Goal: Check status: Check status

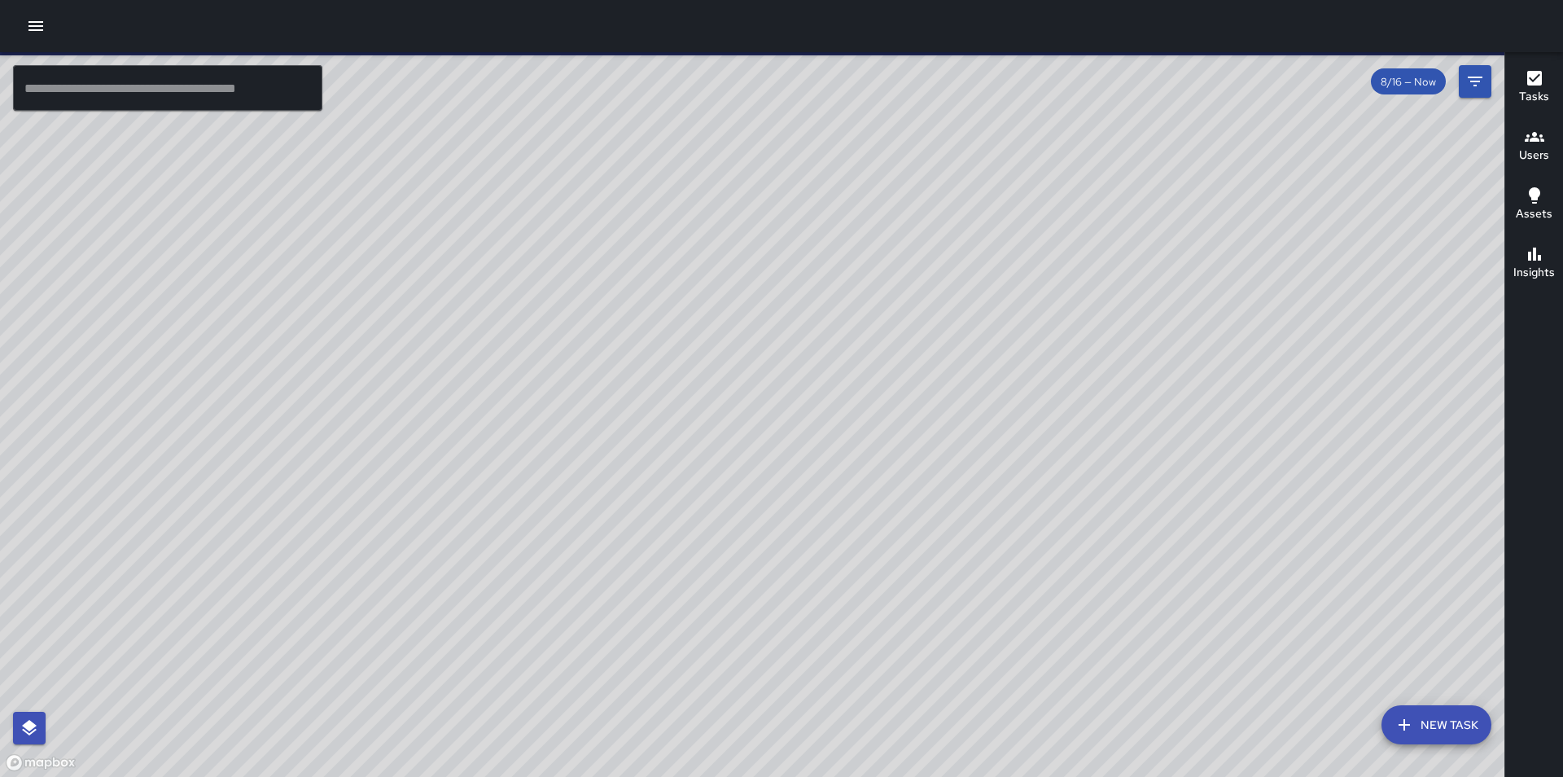
click at [40, 22] on icon "button" at bounding box center [35, 26] width 15 height 10
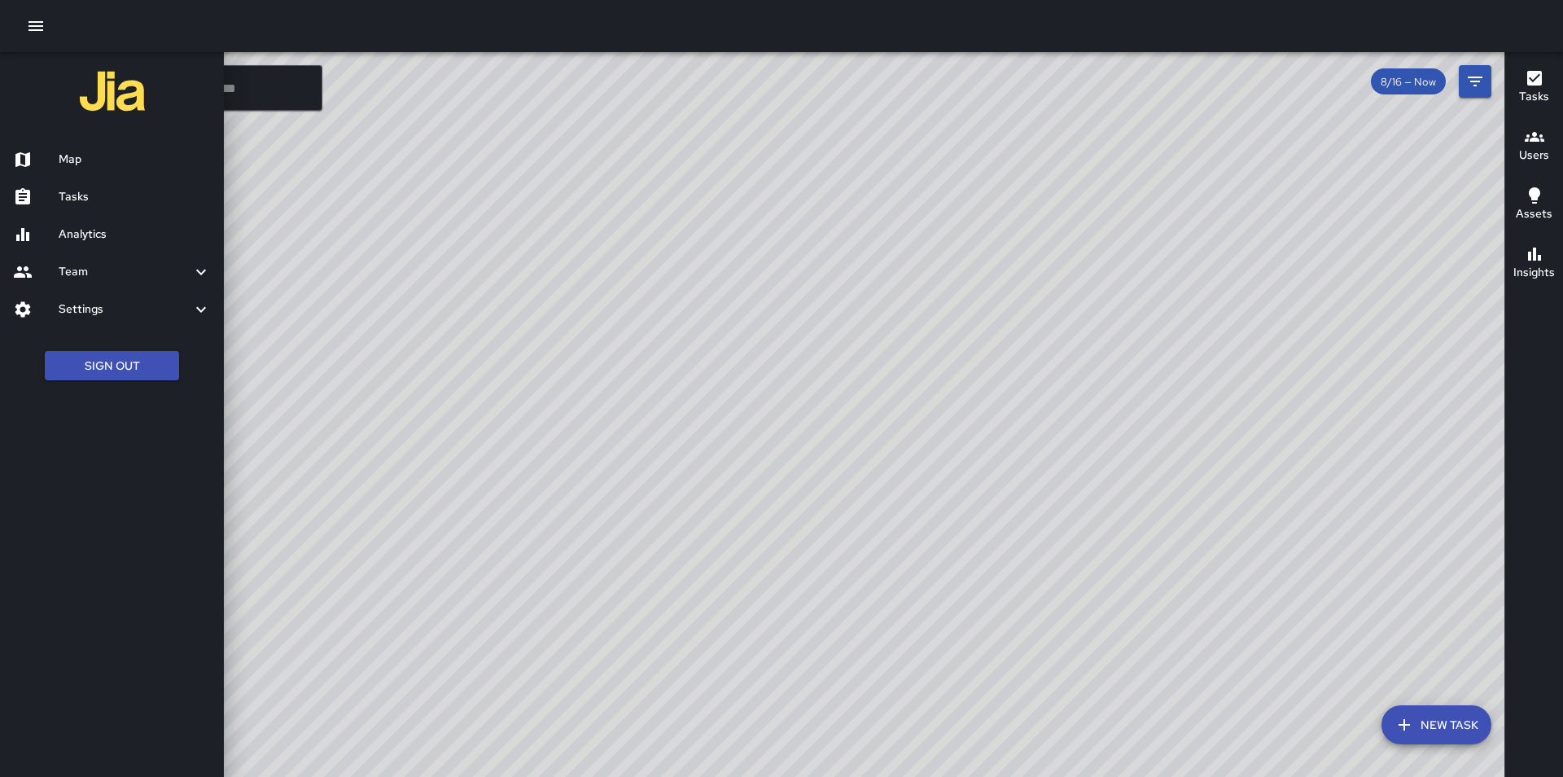
click at [718, 429] on div at bounding box center [781, 388] width 1563 height 777
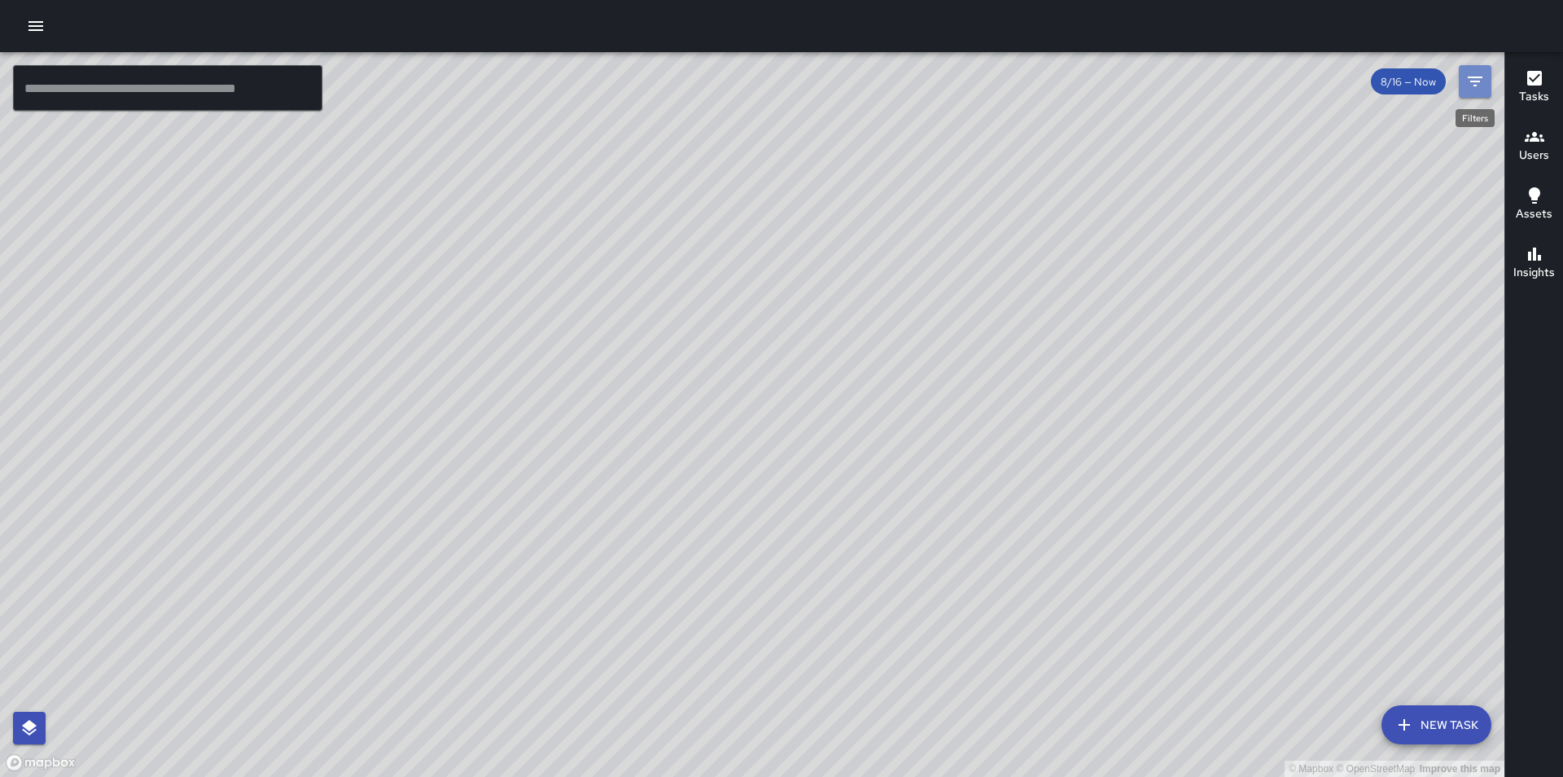
click at [1477, 77] on icon "Filters" at bounding box center [1475, 82] width 15 height 10
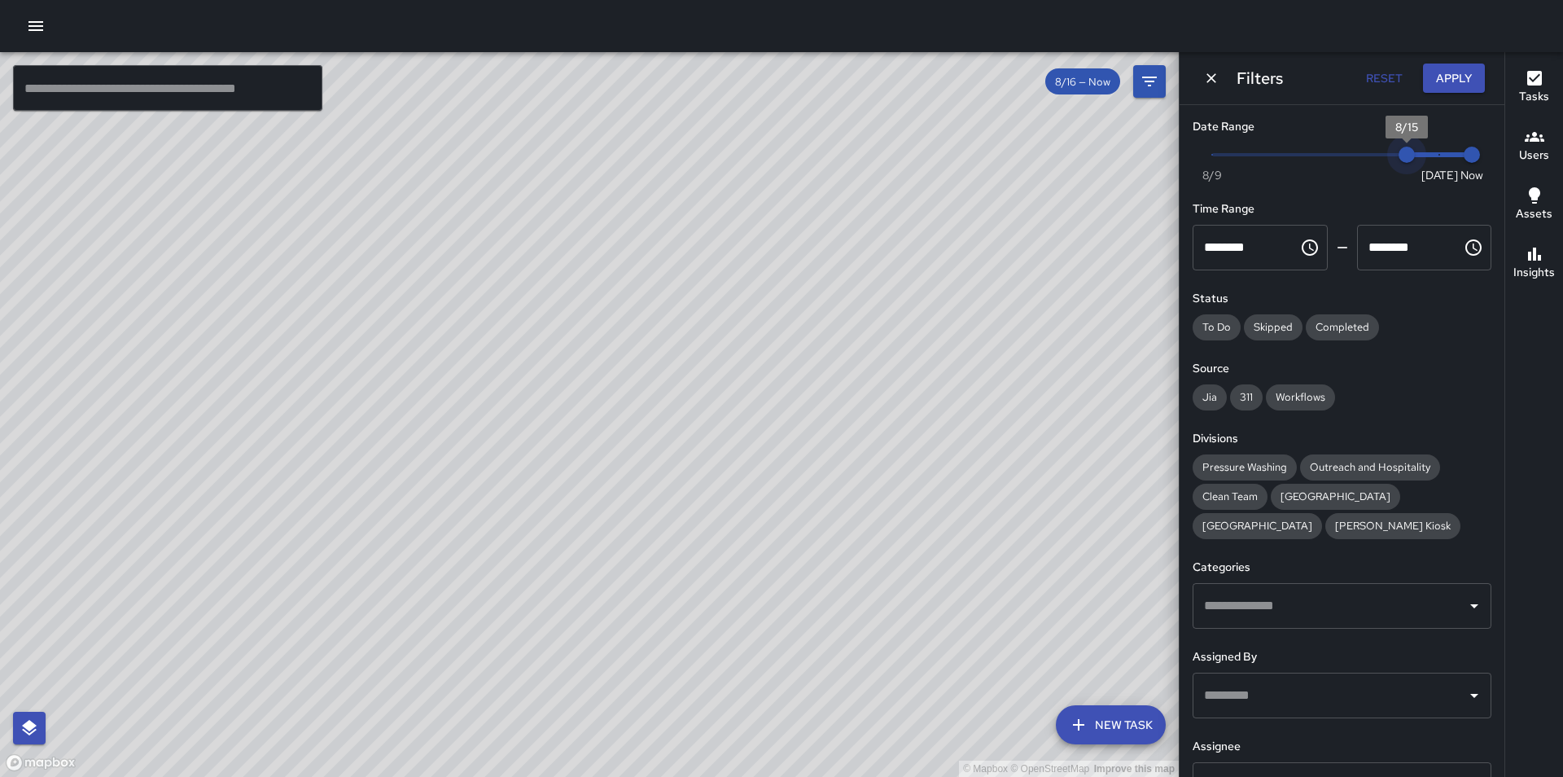
click at [1404, 150] on span "Now [DATE] [DATE] 2:43 pm" at bounding box center [1342, 154] width 260 height 24
type input "*"
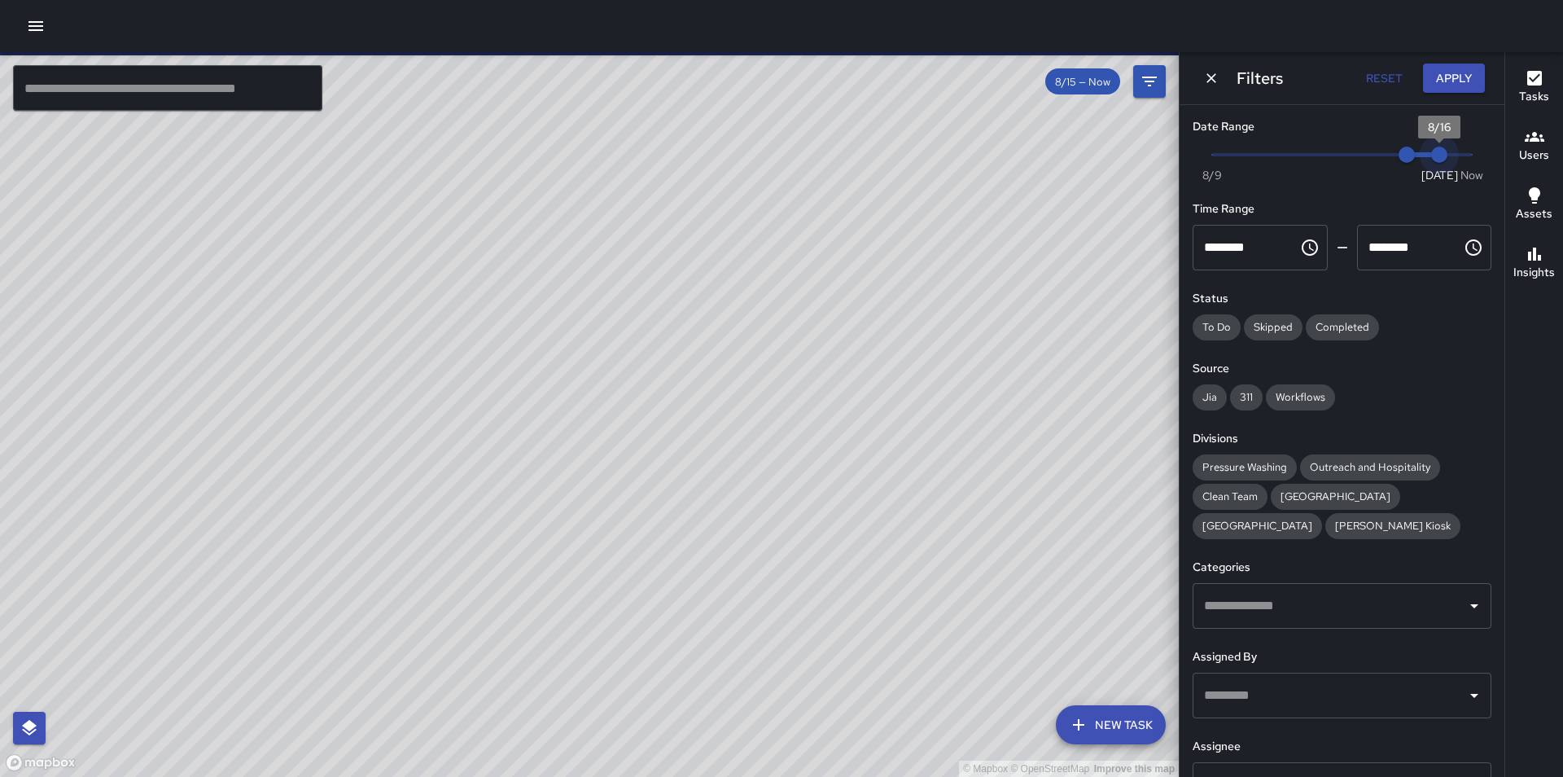
type input "*"
drag, startPoint x: 1461, startPoint y: 161, endPoint x: 1434, endPoint y: 156, distance: 28.3
click at [1434, 156] on span "8/16" at bounding box center [1439, 155] width 16 height 16
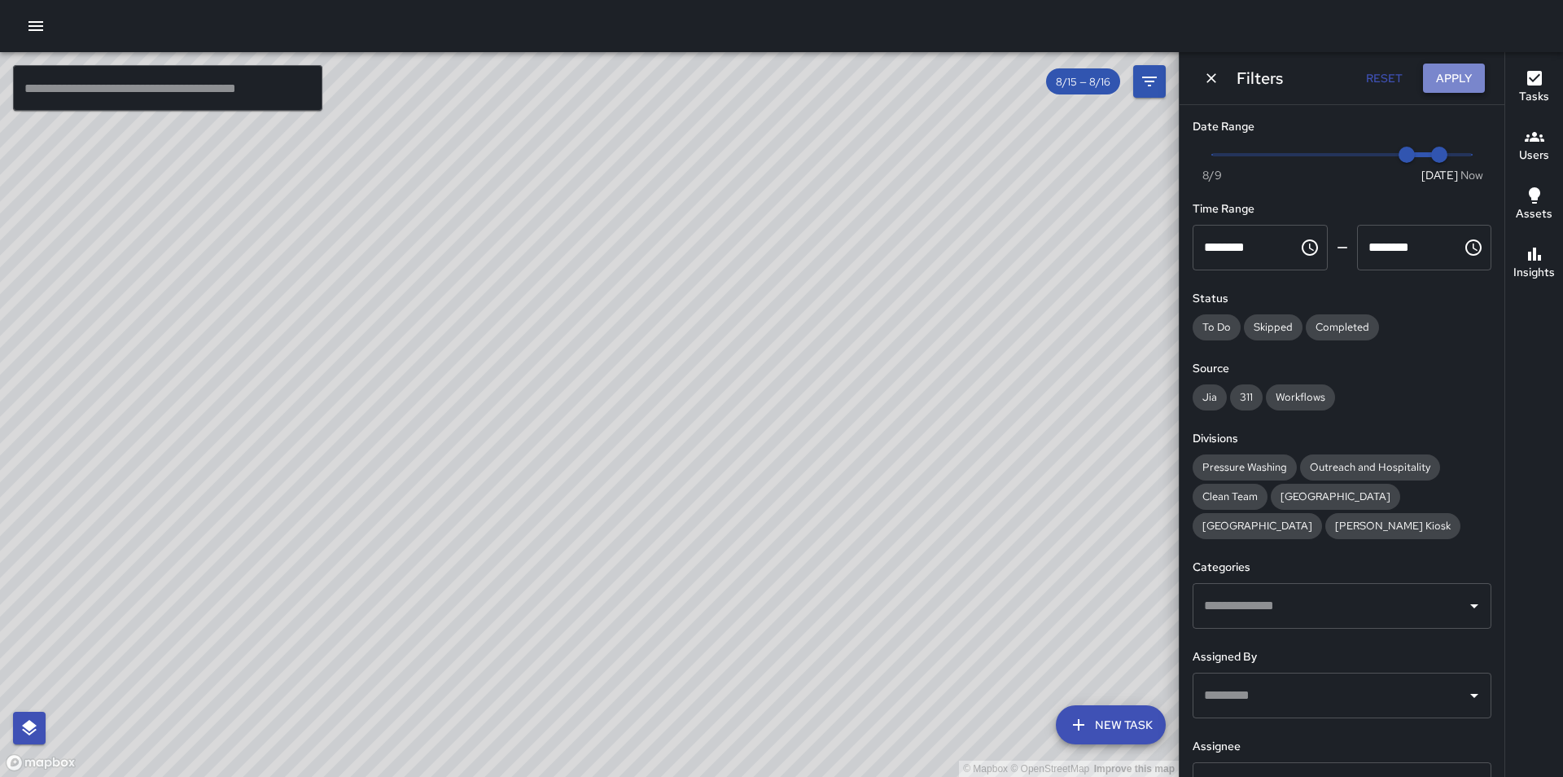
click at [1471, 72] on button "Apply" at bounding box center [1454, 79] width 62 height 30
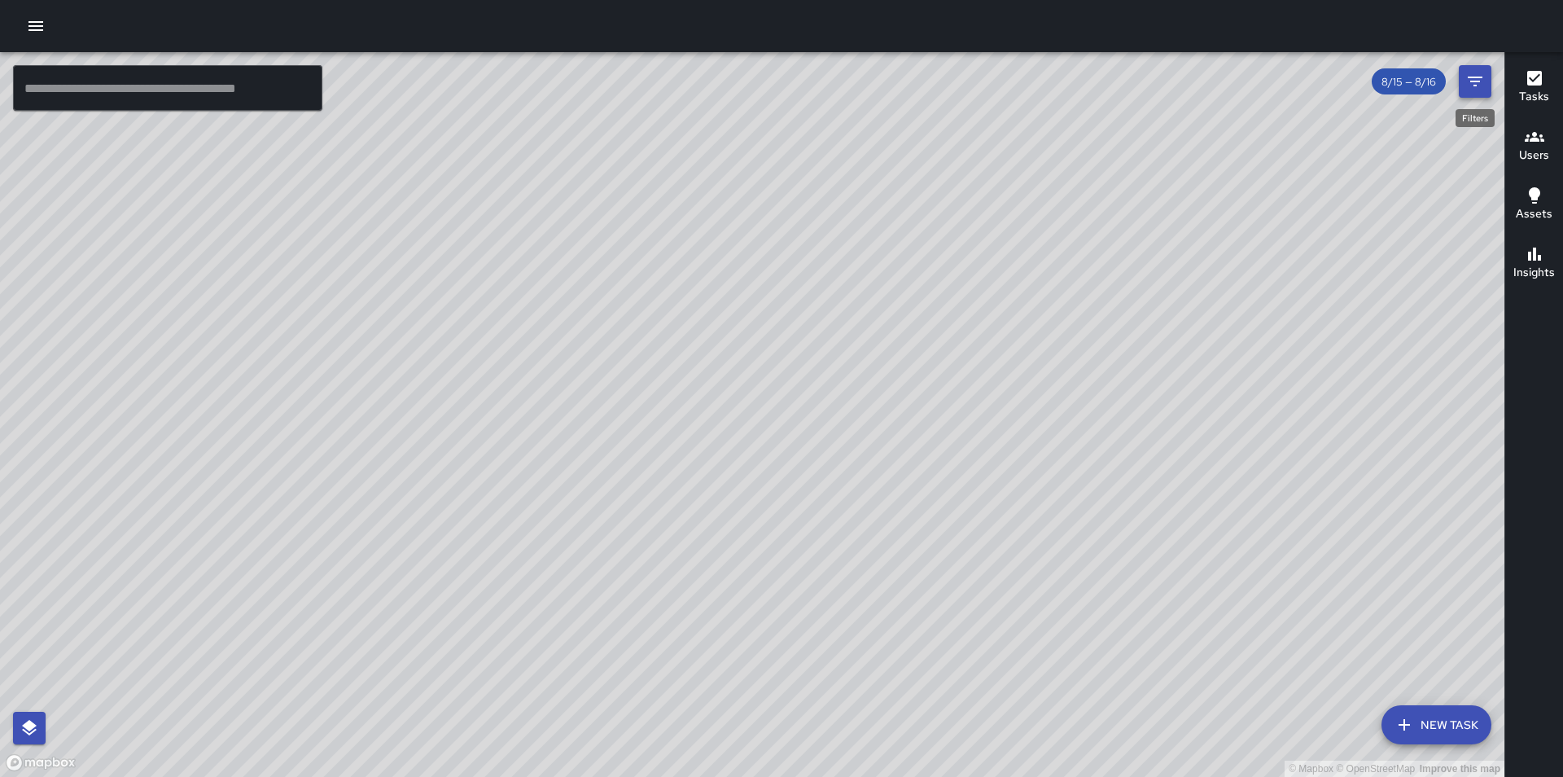
click at [1480, 85] on icon "Filters" at bounding box center [1476, 82] width 20 height 20
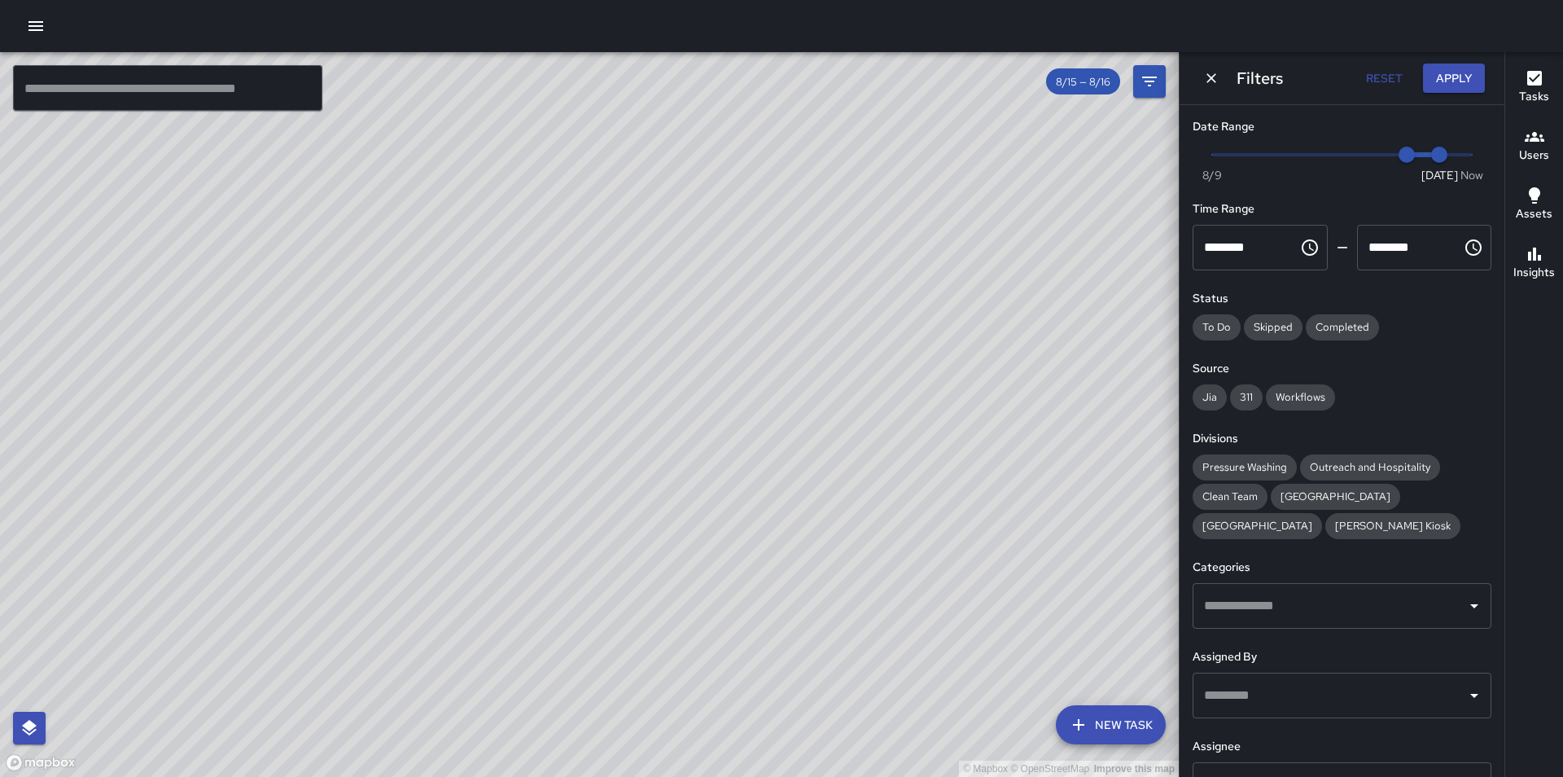
click at [1292, 687] on input "text" at bounding box center [1330, 695] width 260 height 31
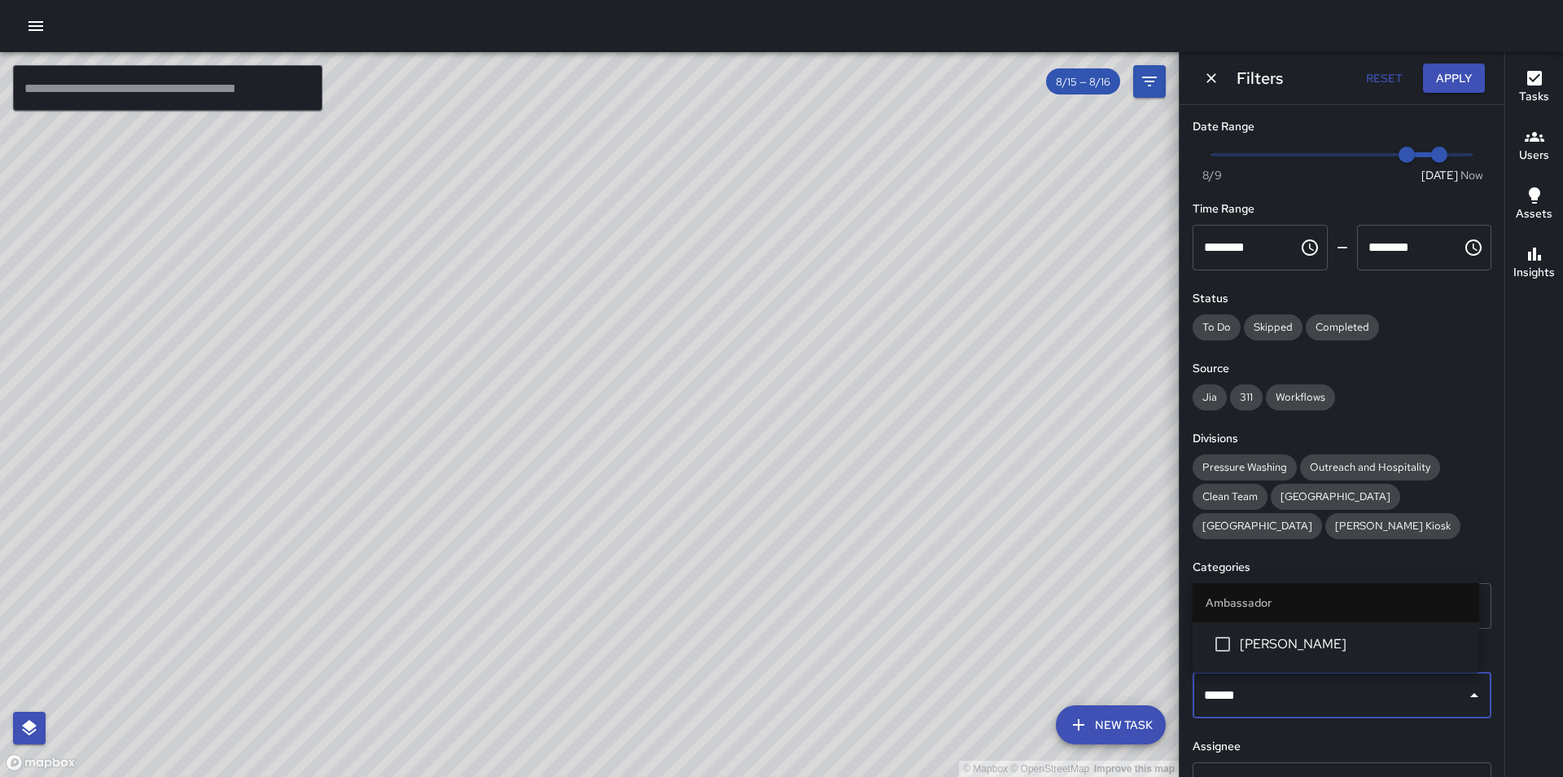
type input "*******"
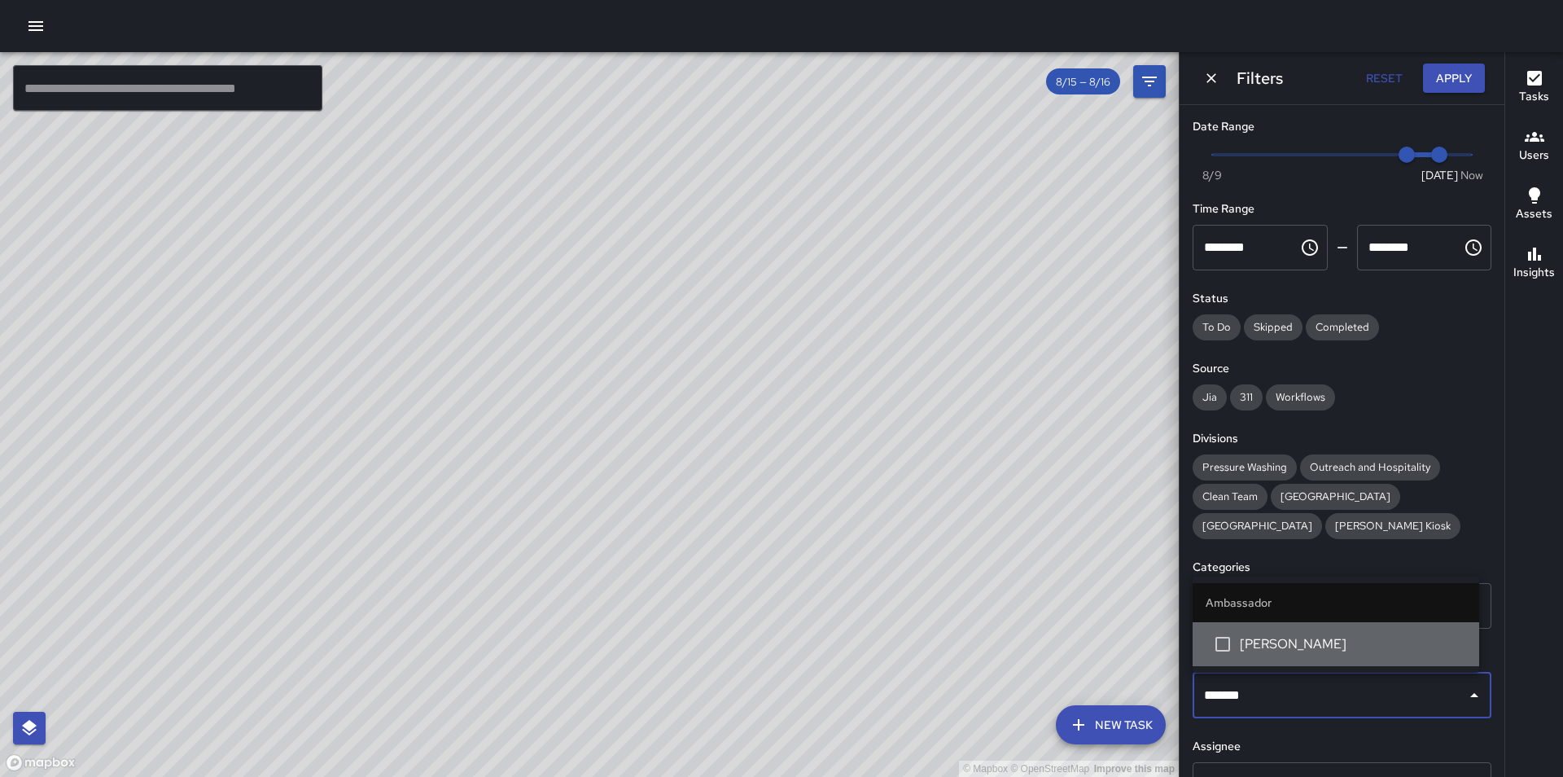
click at [1336, 637] on span "Matthew Walsh" at bounding box center [1353, 644] width 226 height 20
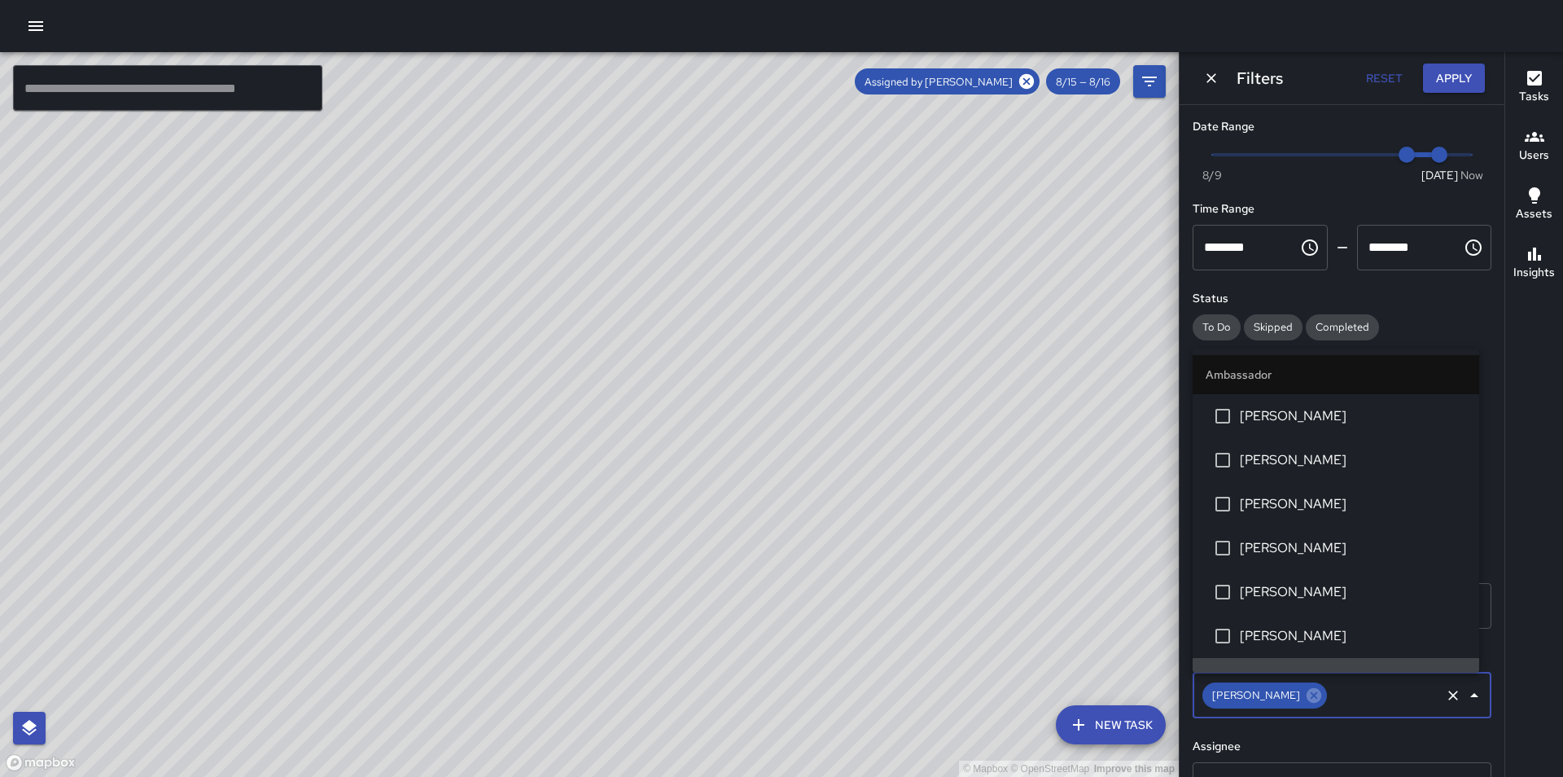
scroll to position [29, 0]
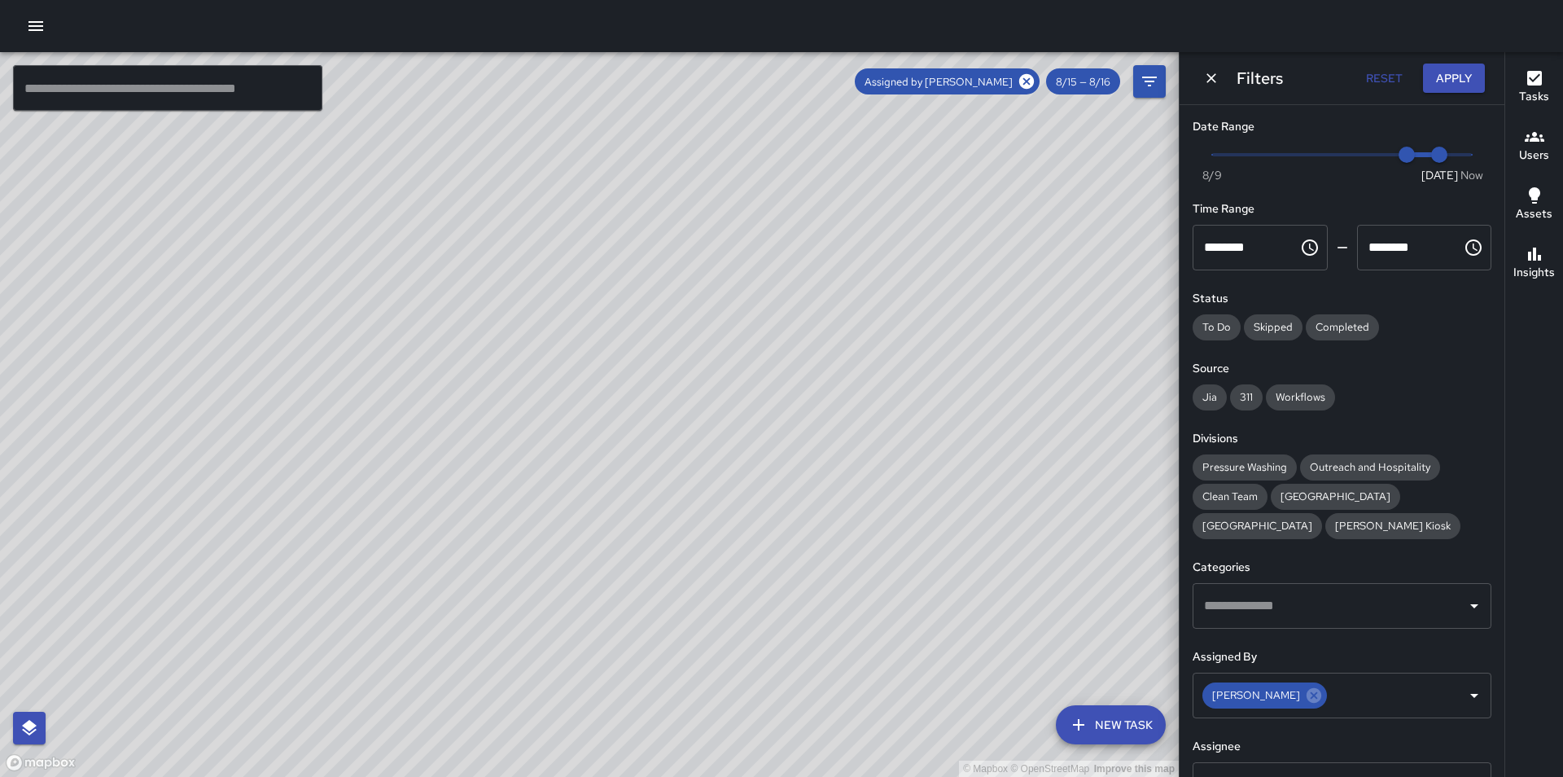
click at [1128, 388] on div "© Mapbox © OpenStreetMap Improve this map" at bounding box center [589, 414] width 1179 height 725
click at [1448, 697] on icon "Clear" at bounding box center [1453, 695] width 10 height 10
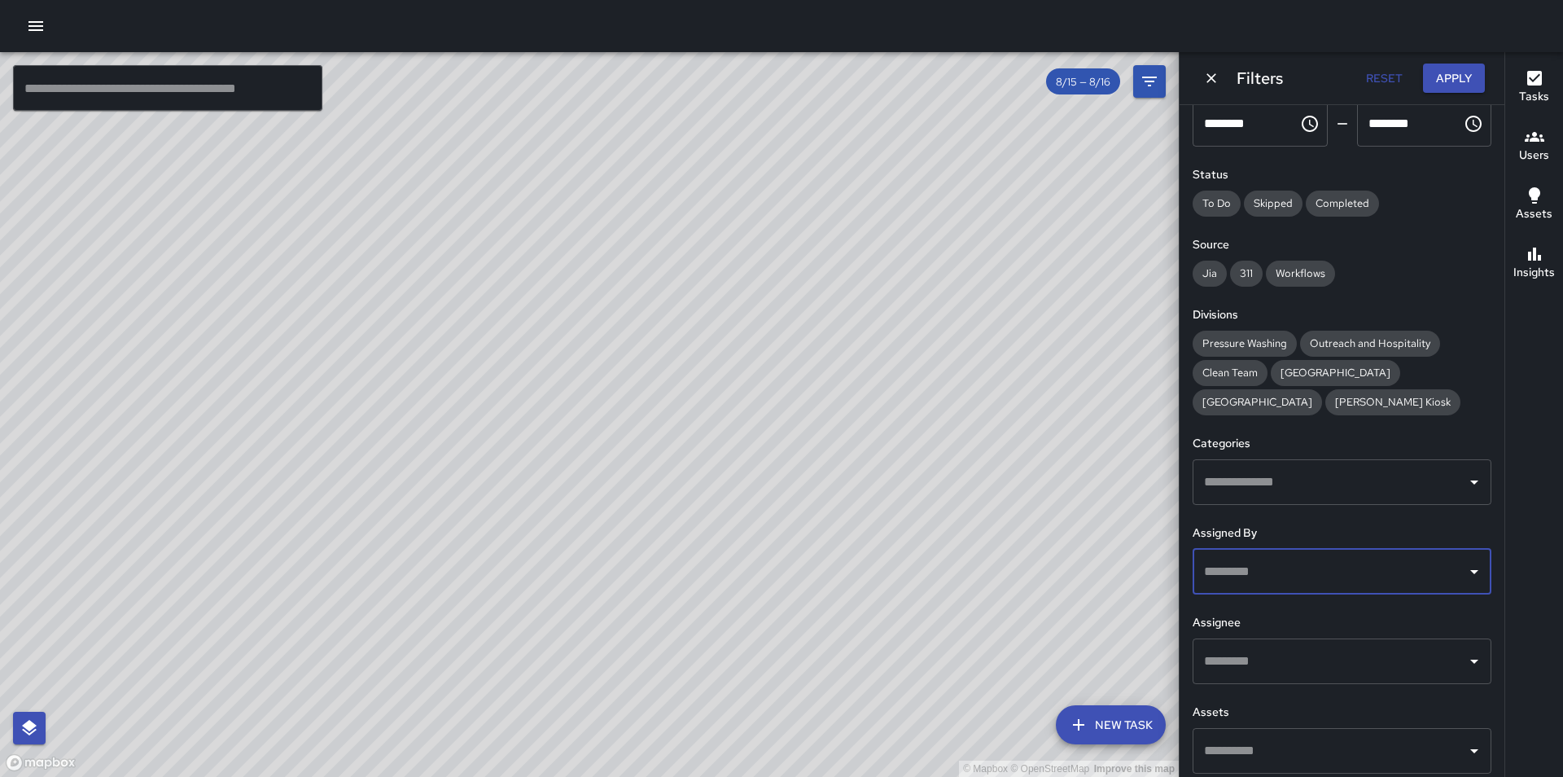
scroll to position [134, 0]
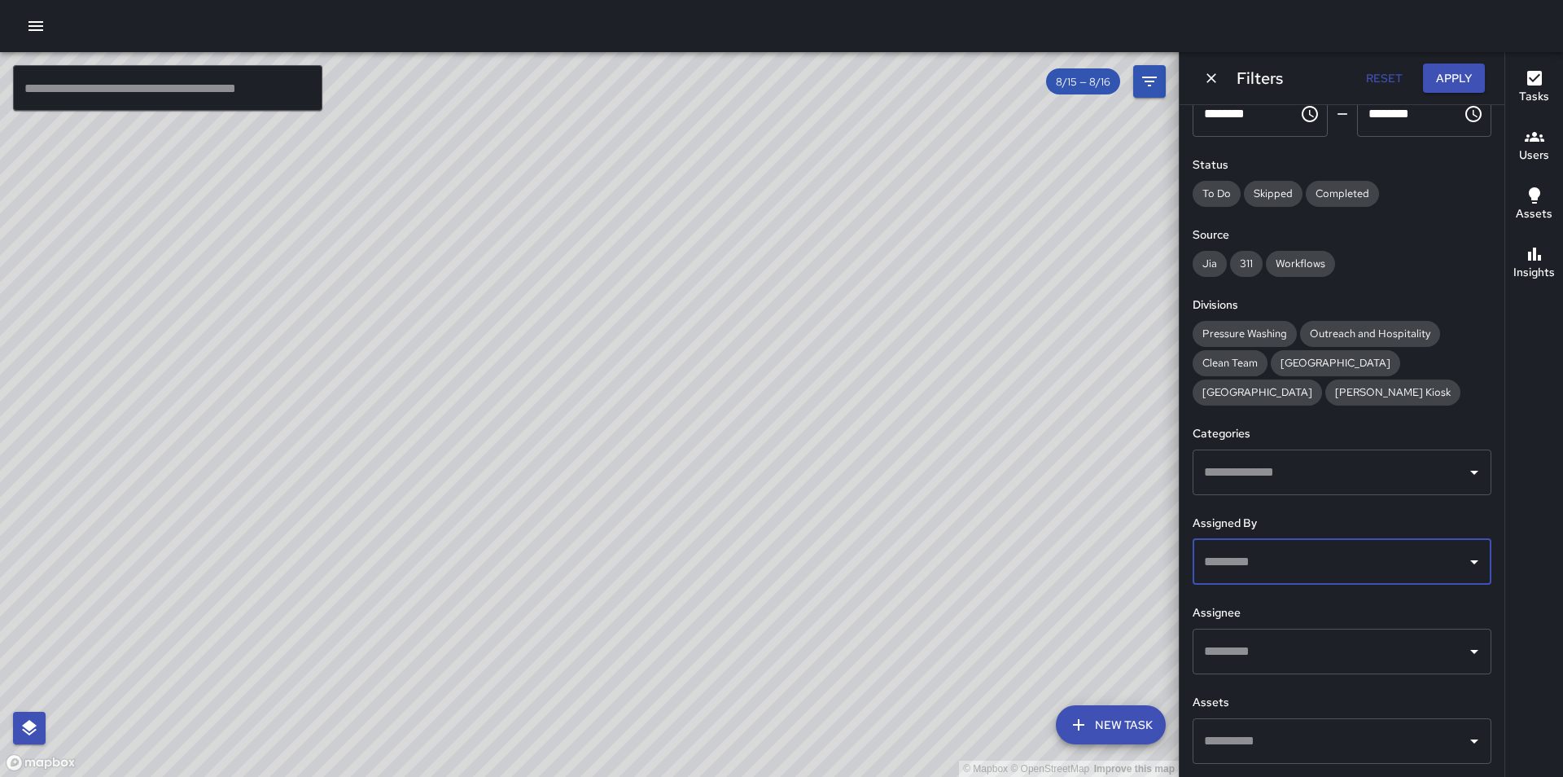
click at [1319, 652] on input "text" at bounding box center [1330, 651] width 260 height 31
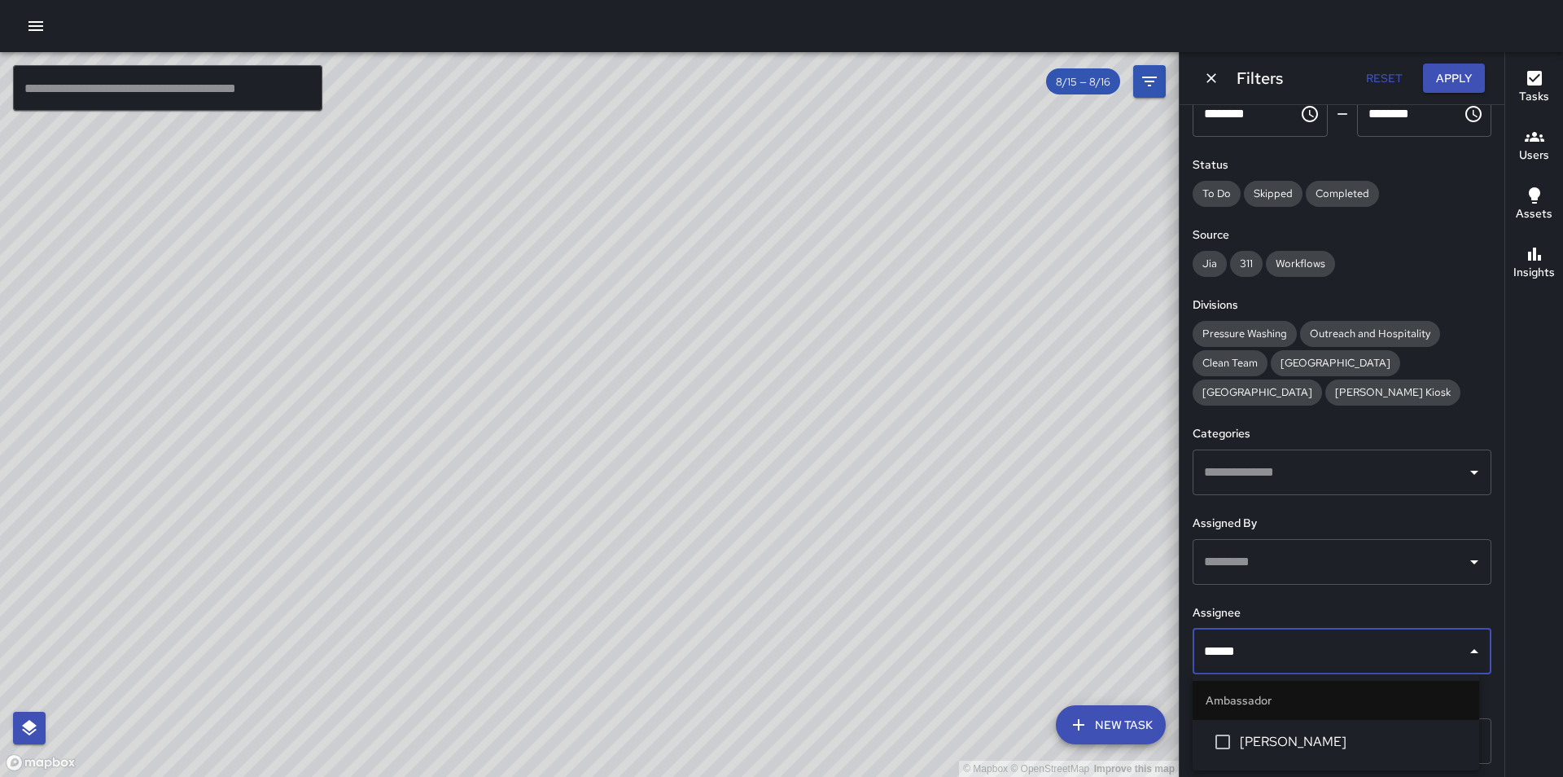
type input "*******"
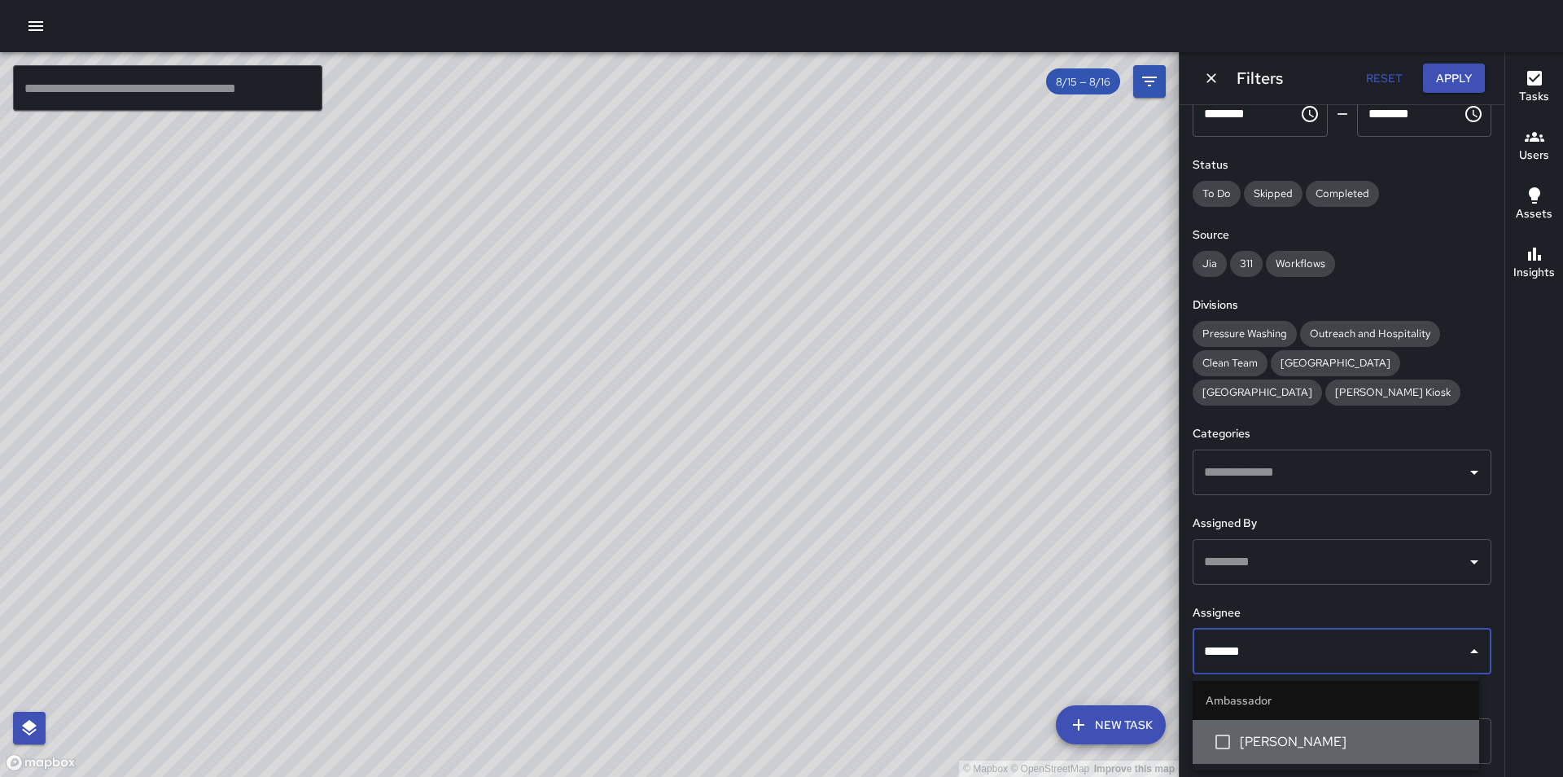
click at [1290, 747] on span "Matthew Walsh" at bounding box center [1353, 742] width 226 height 20
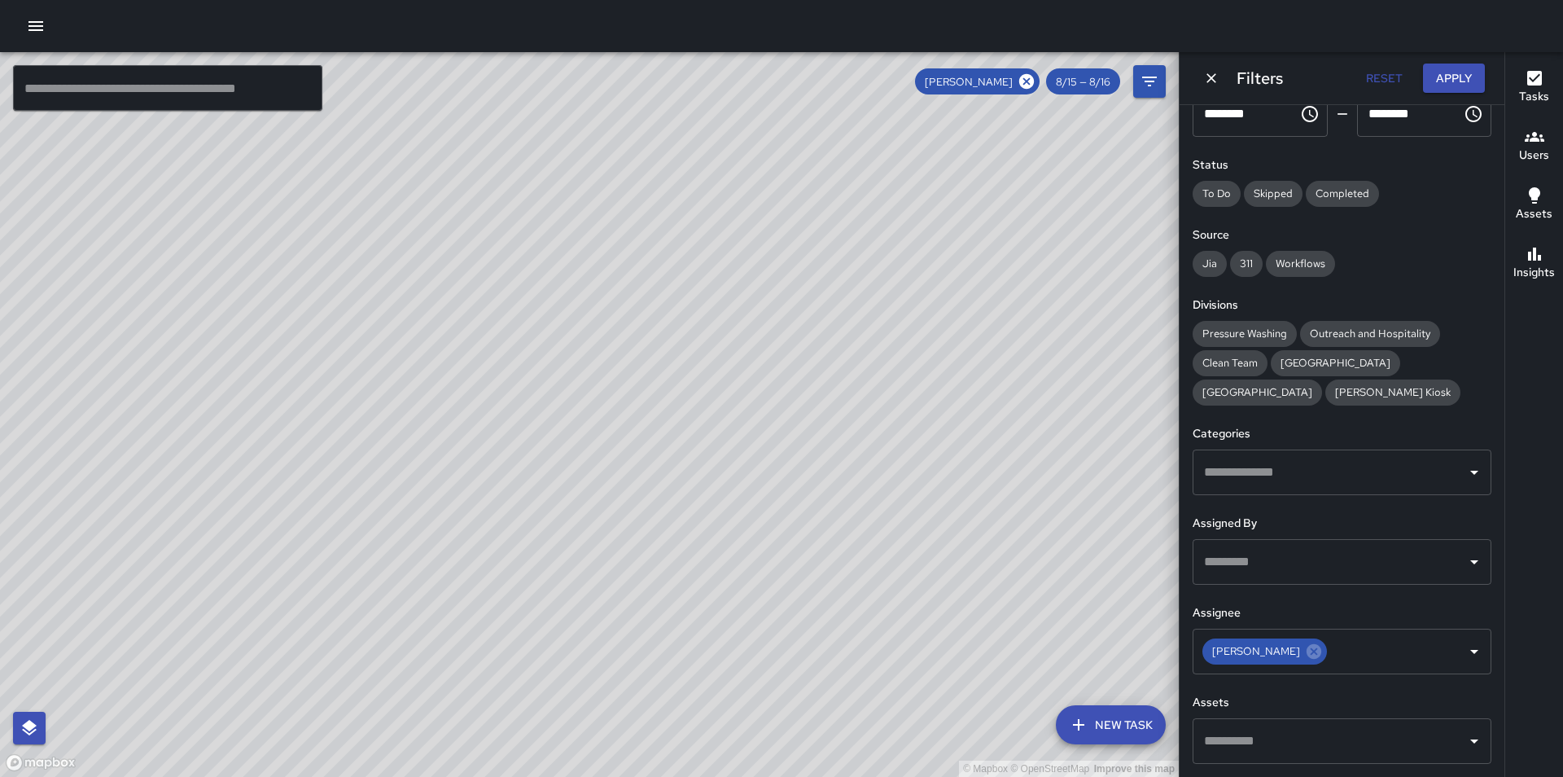
click at [1083, 335] on div "© Mapbox © OpenStreetMap Improve this map" at bounding box center [589, 414] width 1179 height 725
click at [1552, 138] on button "Users" at bounding box center [1534, 146] width 58 height 59
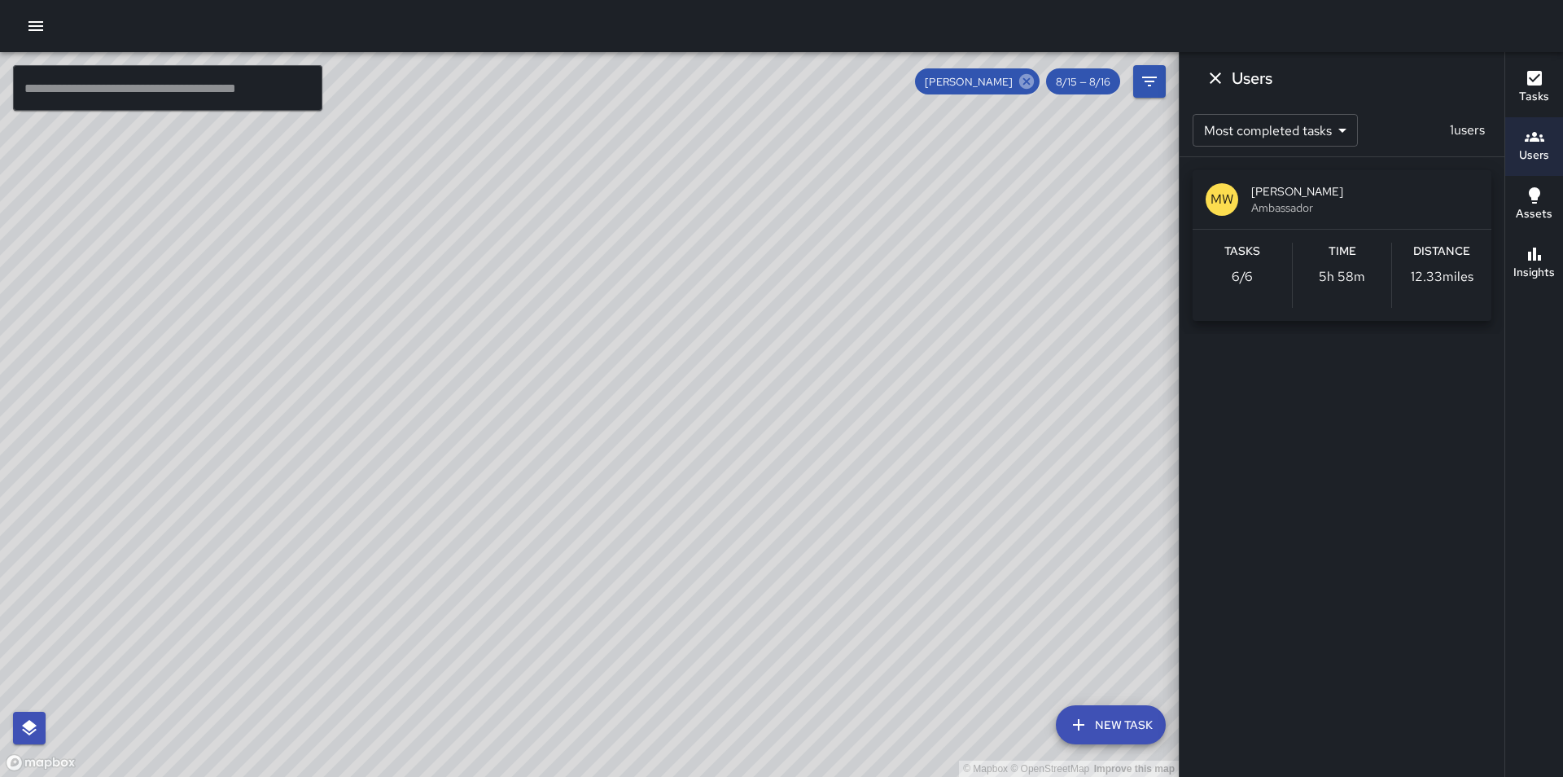
click at [1024, 81] on icon at bounding box center [1026, 81] width 15 height 15
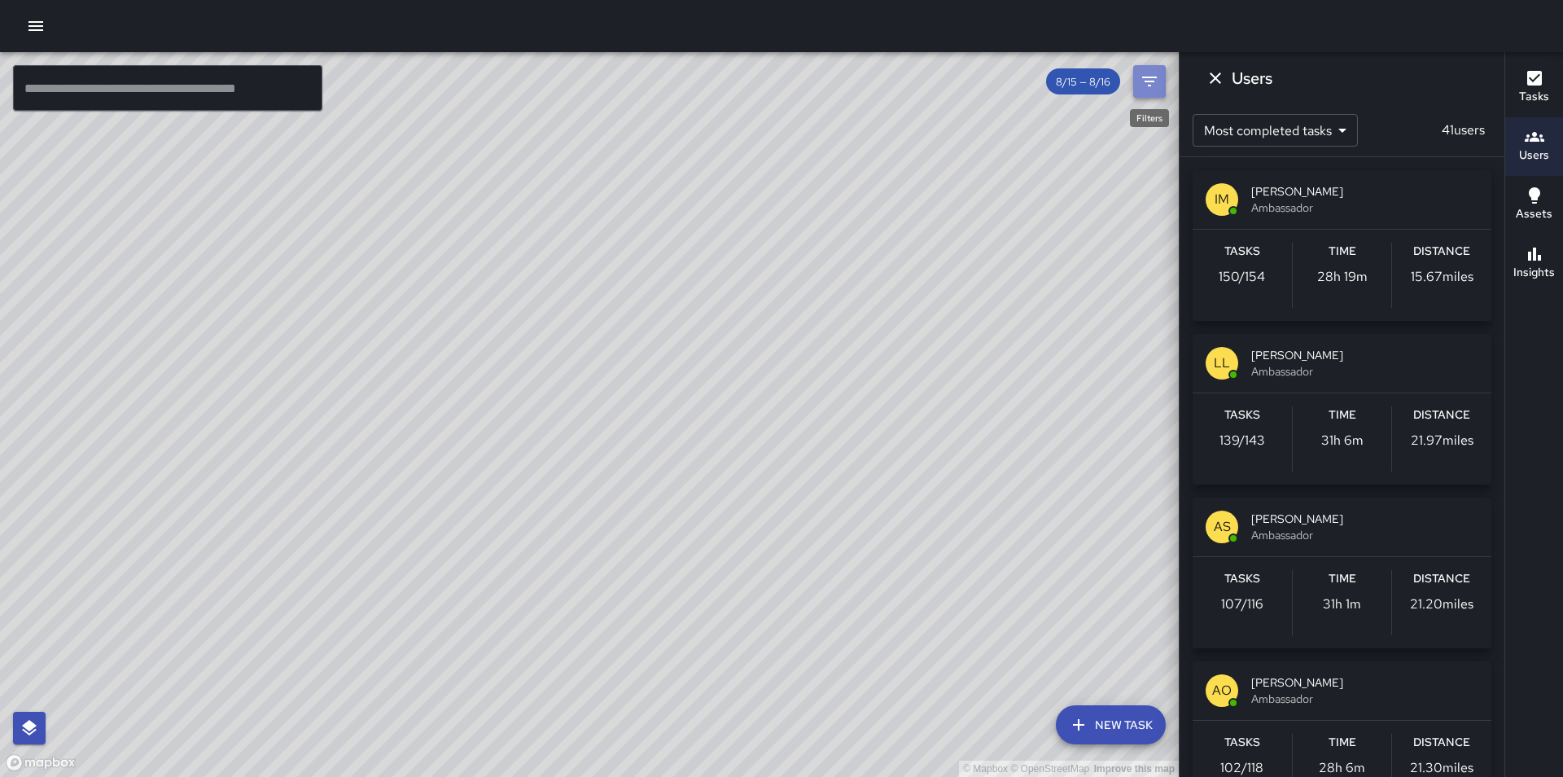
click at [1148, 85] on icon "Filters" at bounding box center [1149, 82] width 15 height 10
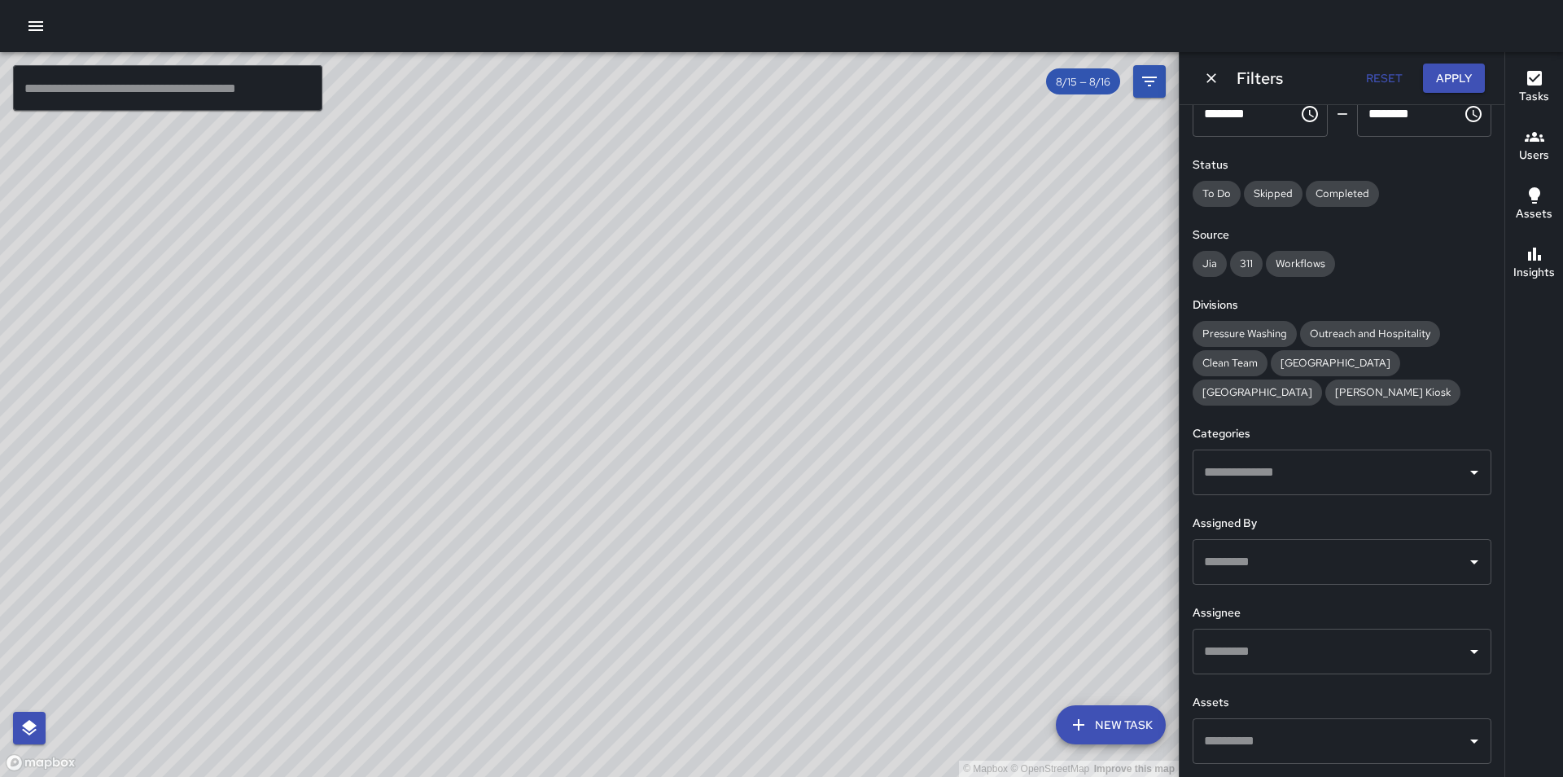
click at [1295, 644] on input "text" at bounding box center [1330, 651] width 260 height 31
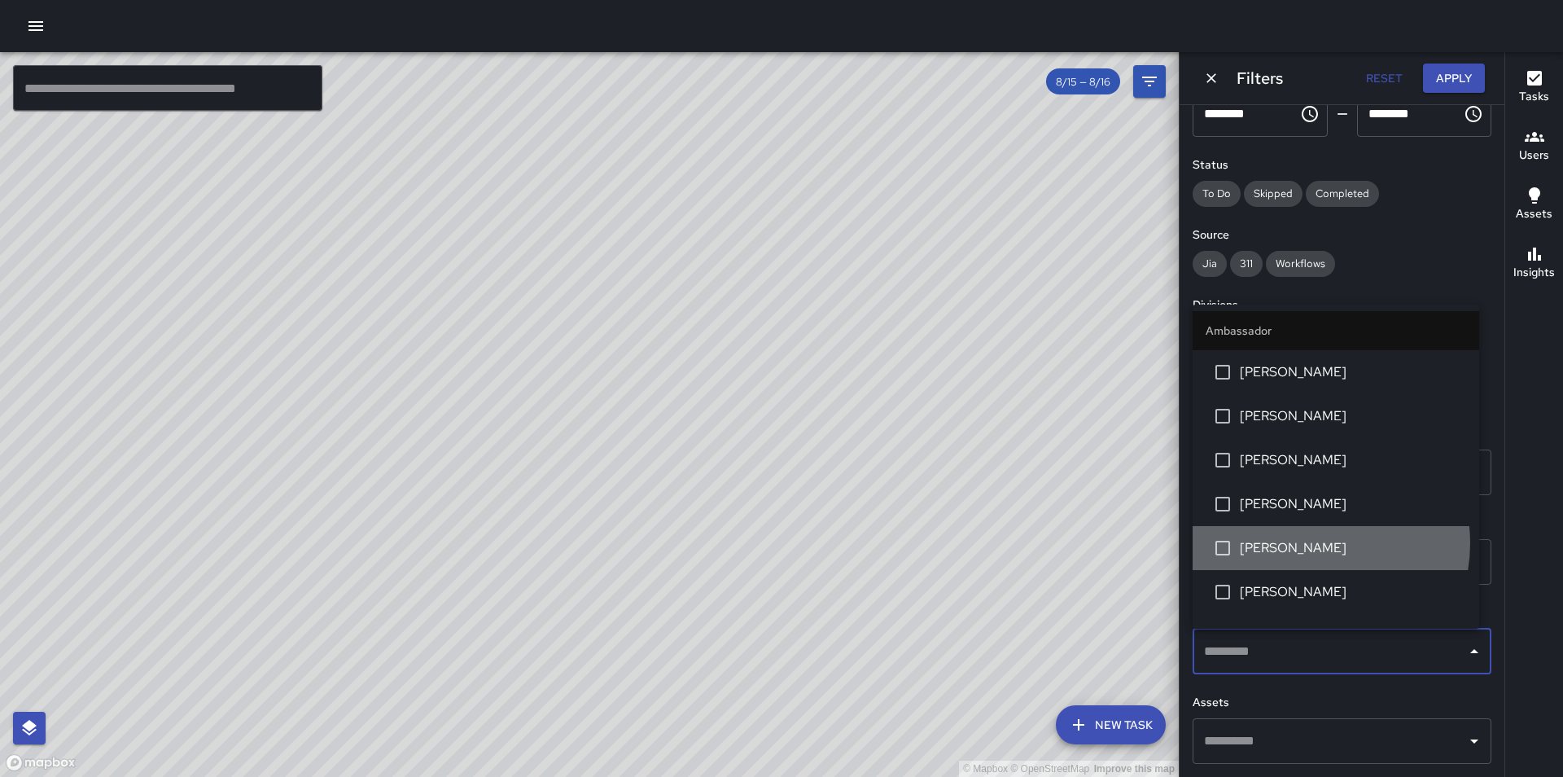
click at [1310, 543] on span "[PERSON_NAME]" at bounding box center [1353, 548] width 226 height 20
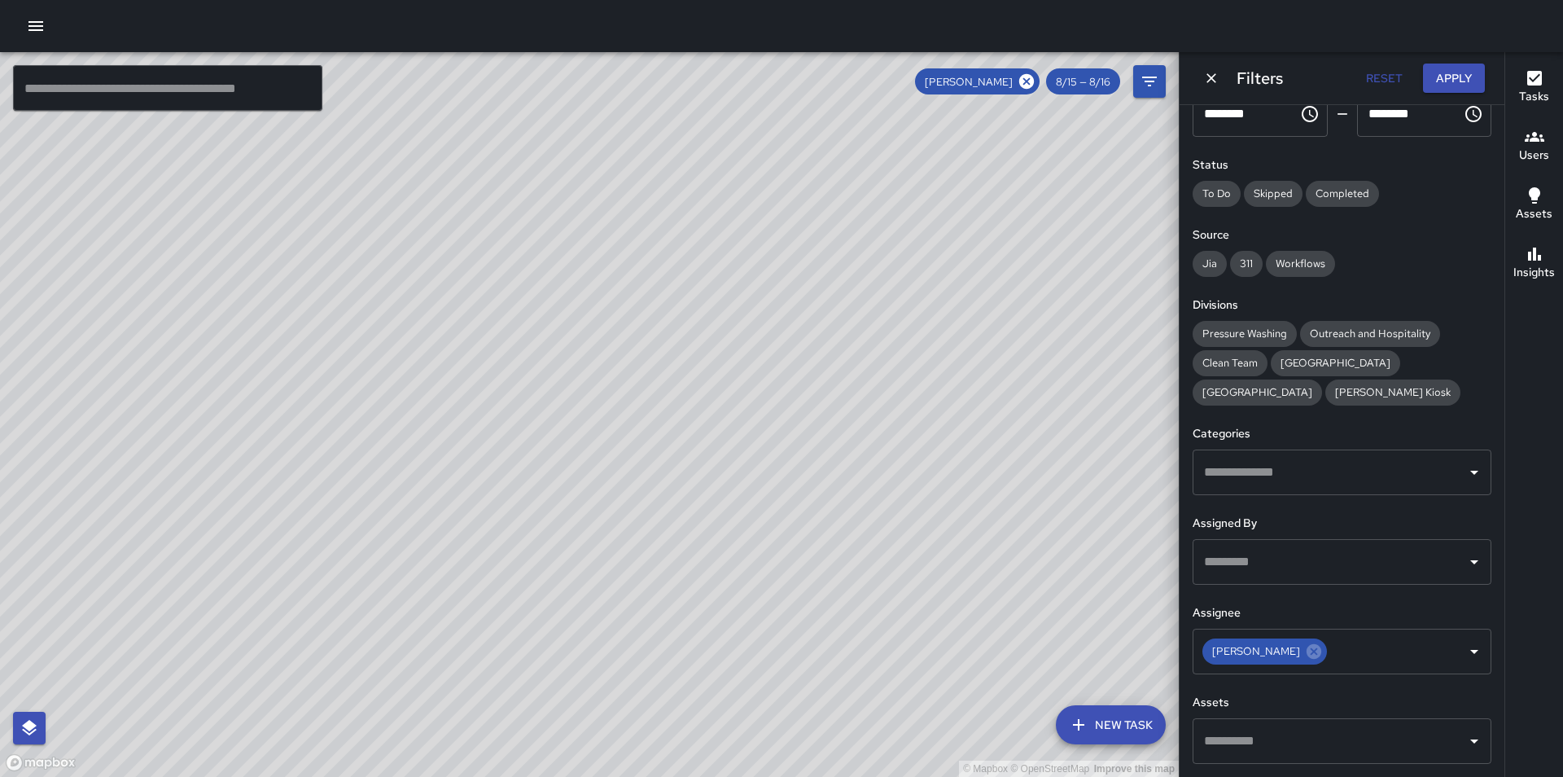
click at [972, 497] on div "© Mapbox © OpenStreetMap Improve this map" at bounding box center [589, 414] width 1179 height 725
click at [1525, 146] on icon "button" at bounding box center [1535, 137] width 20 height 20
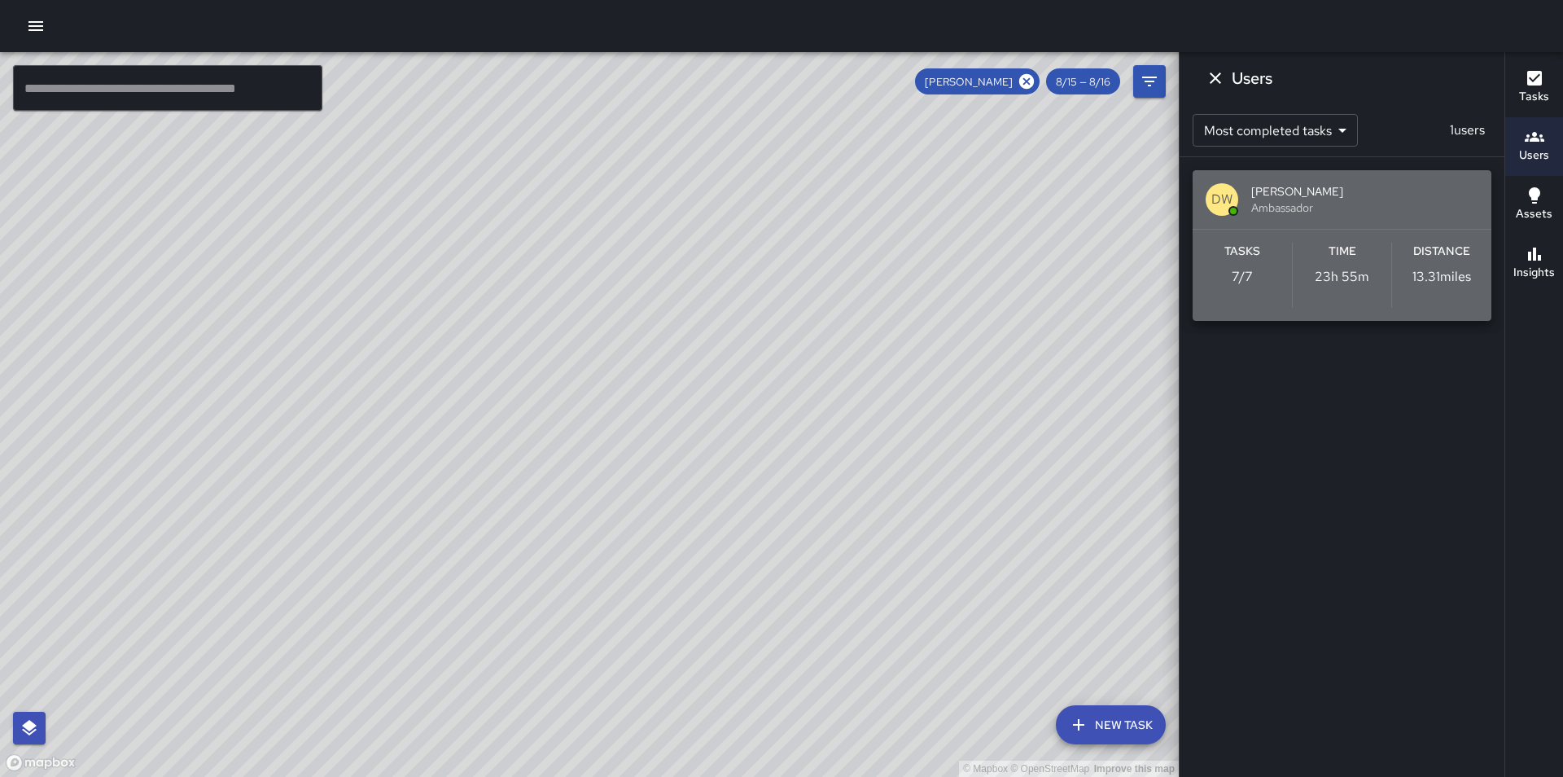
click at [1386, 191] on span "[PERSON_NAME]" at bounding box center [1364, 191] width 227 height 16
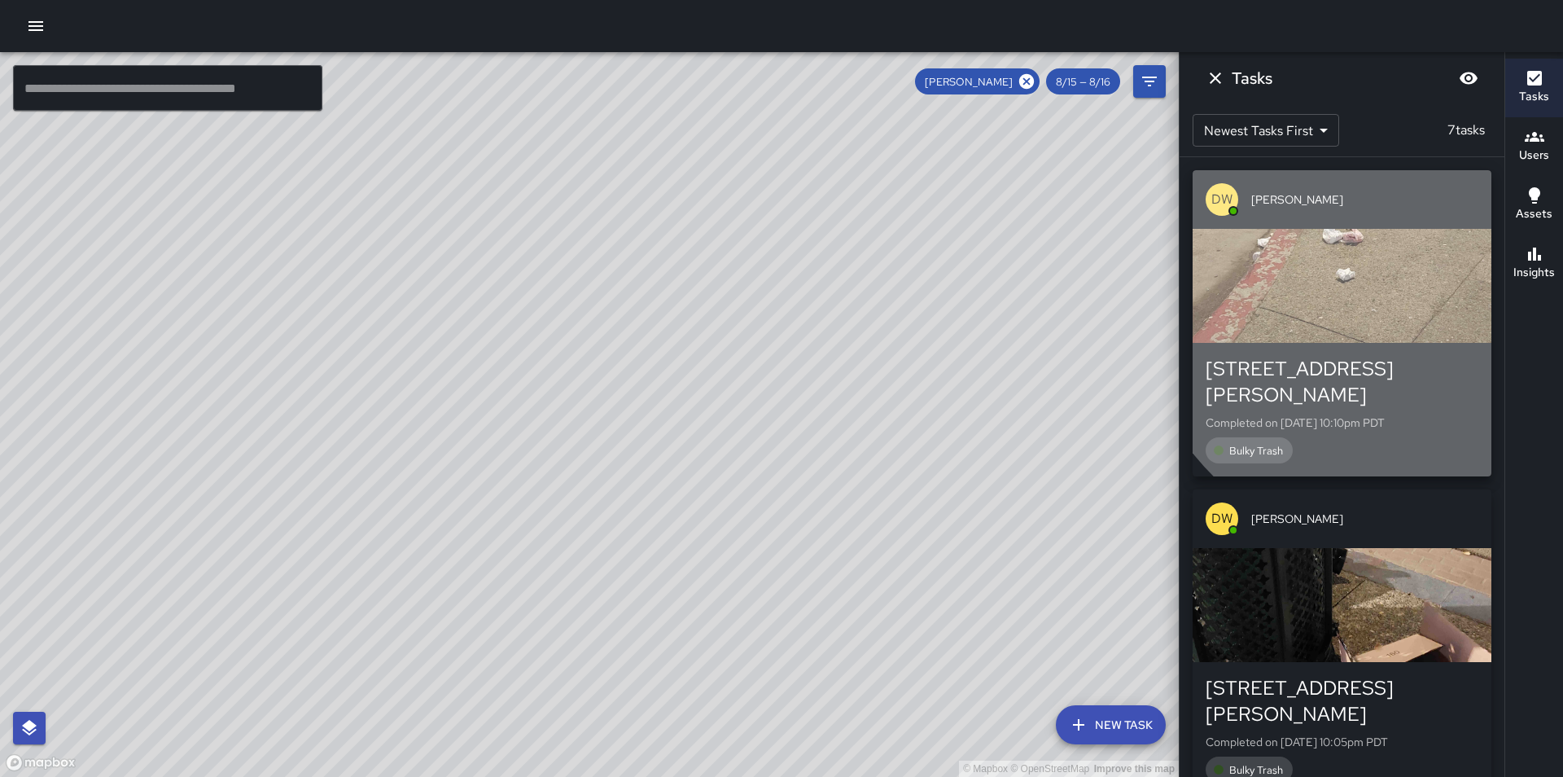
click at [1383, 304] on div "button" at bounding box center [1342, 286] width 299 height 114
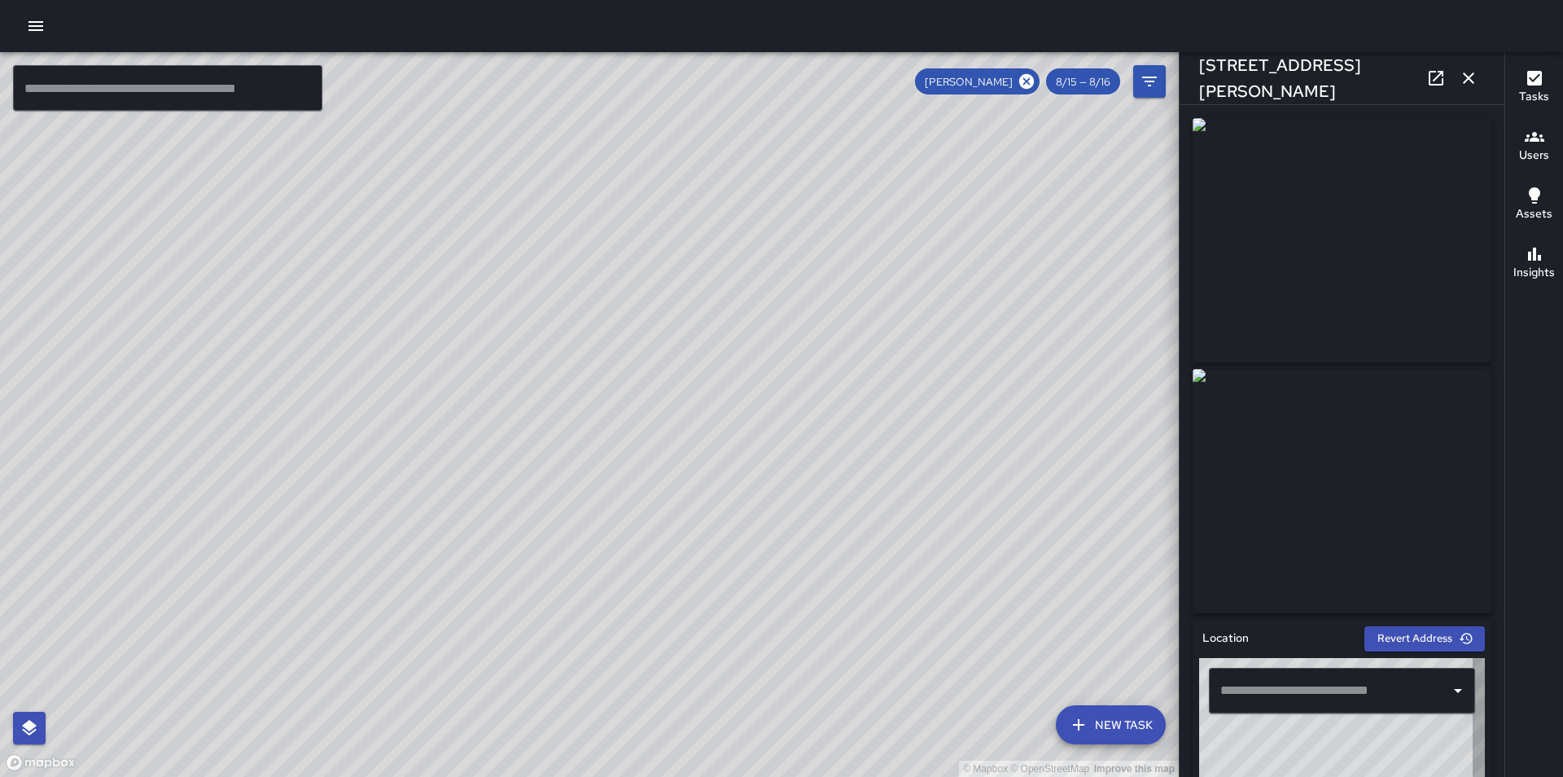
type input "**********"
click at [1438, 80] on icon at bounding box center [1436, 78] width 20 height 20
click at [1030, 77] on icon at bounding box center [1026, 81] width 15 height 15
click at [1467, 73] on icon "button" at bounding box center [1469, 78] width 20 height 20
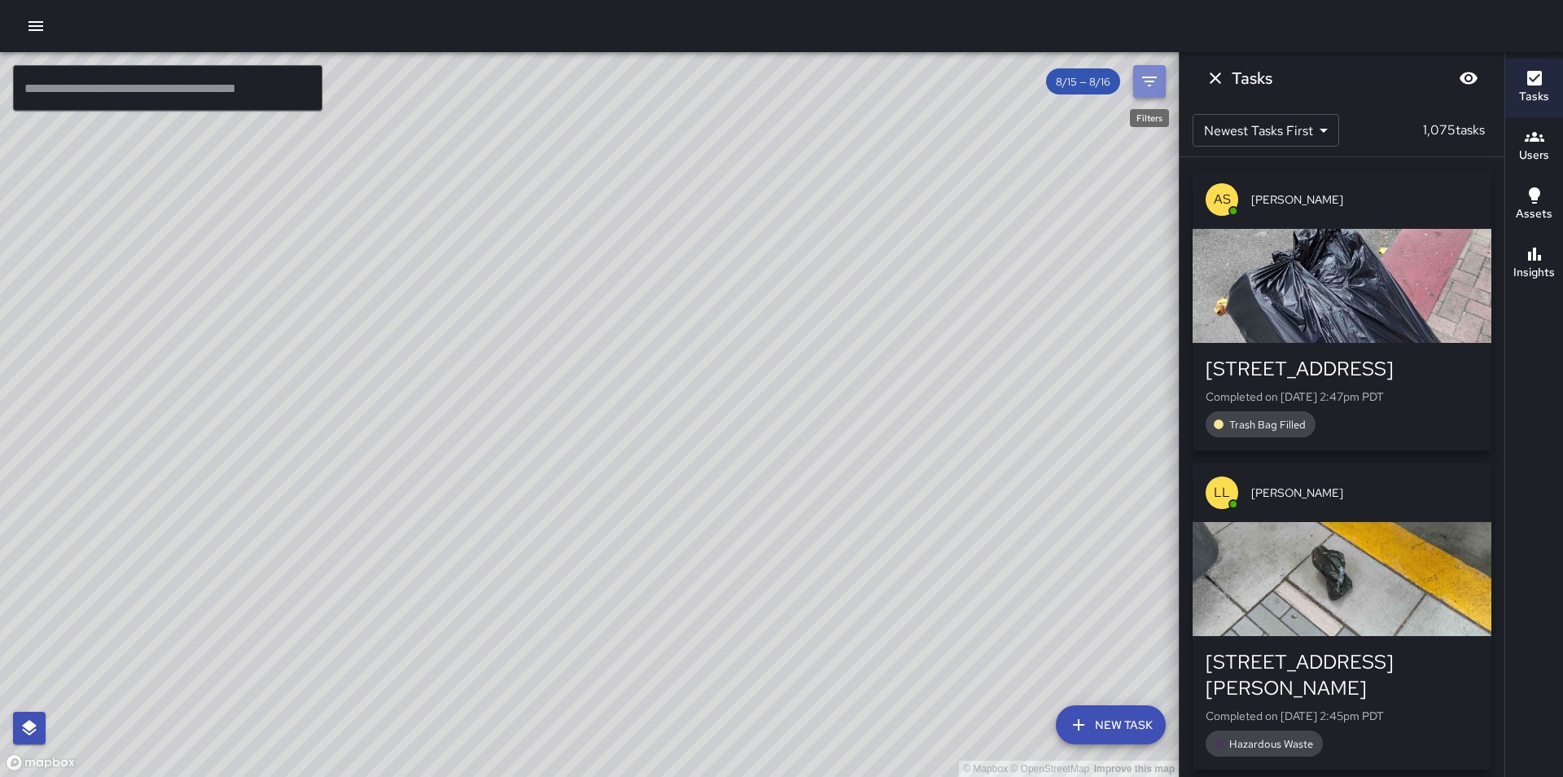
click at [1158, 81] on icon "Filters" at bounding box center [1150, 82] width 20 height 20
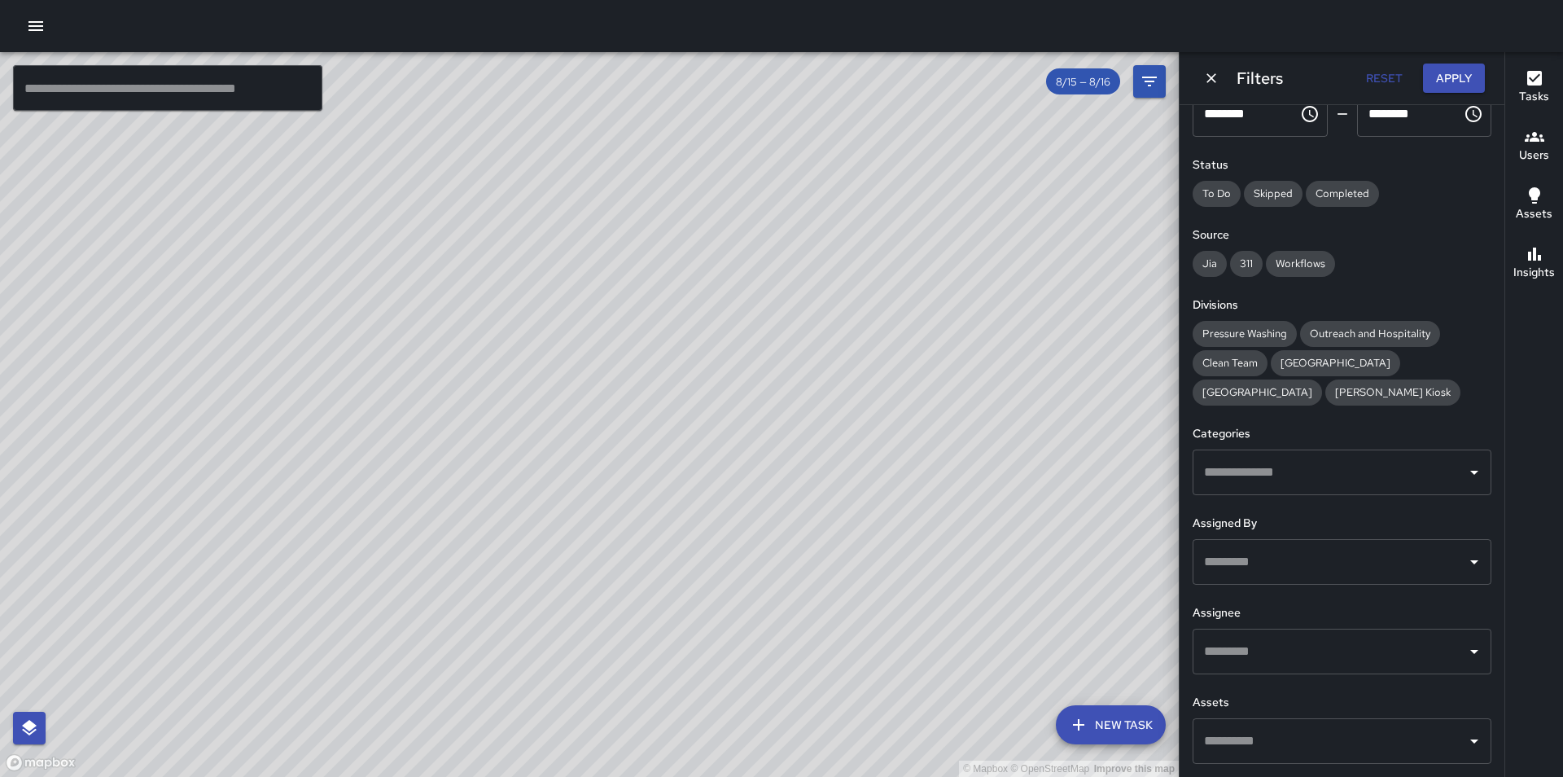
click at [1297, 655] on input "text" at bounding box center [1330, 651] width 260 height 31
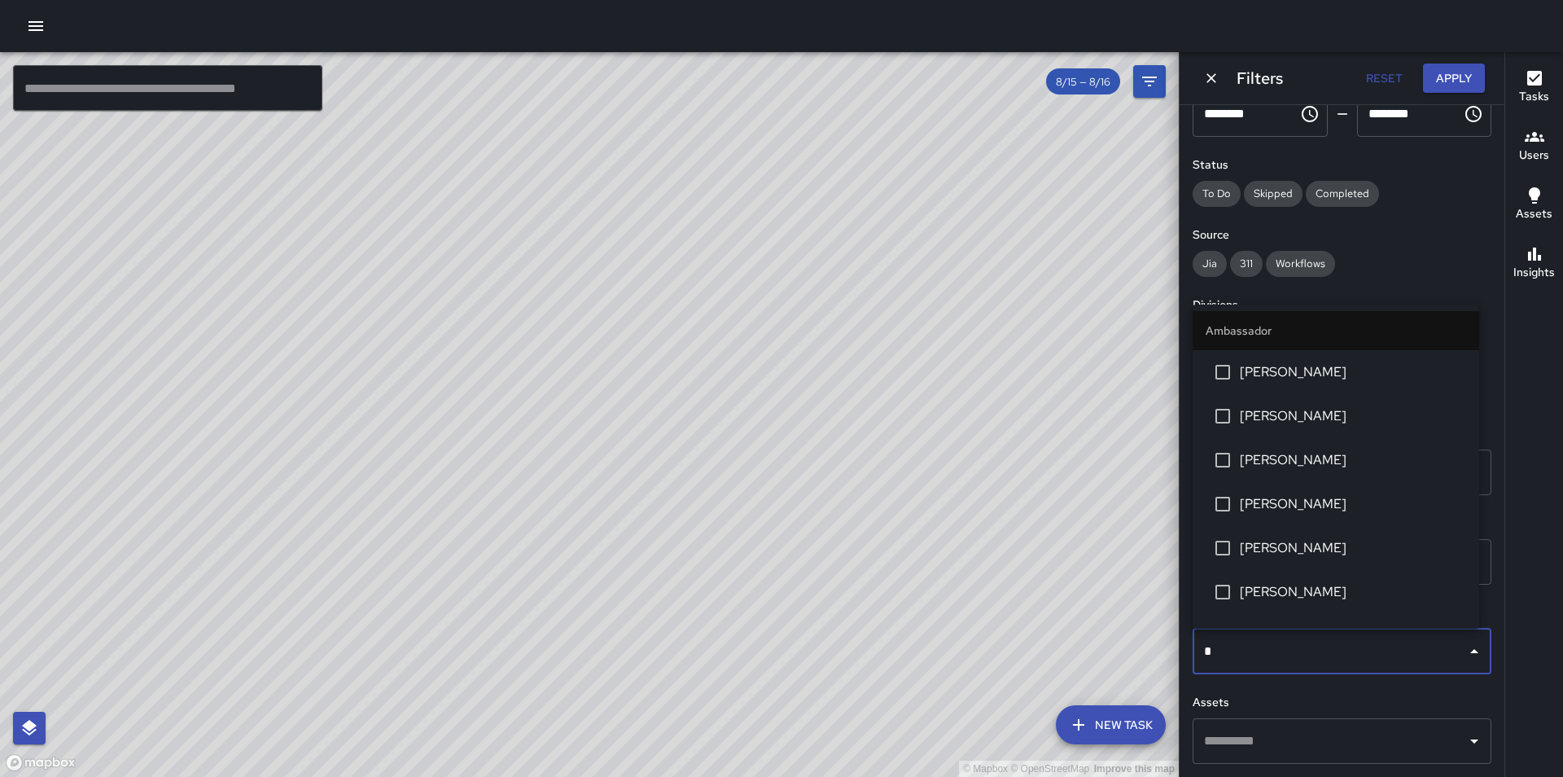
type input "**"
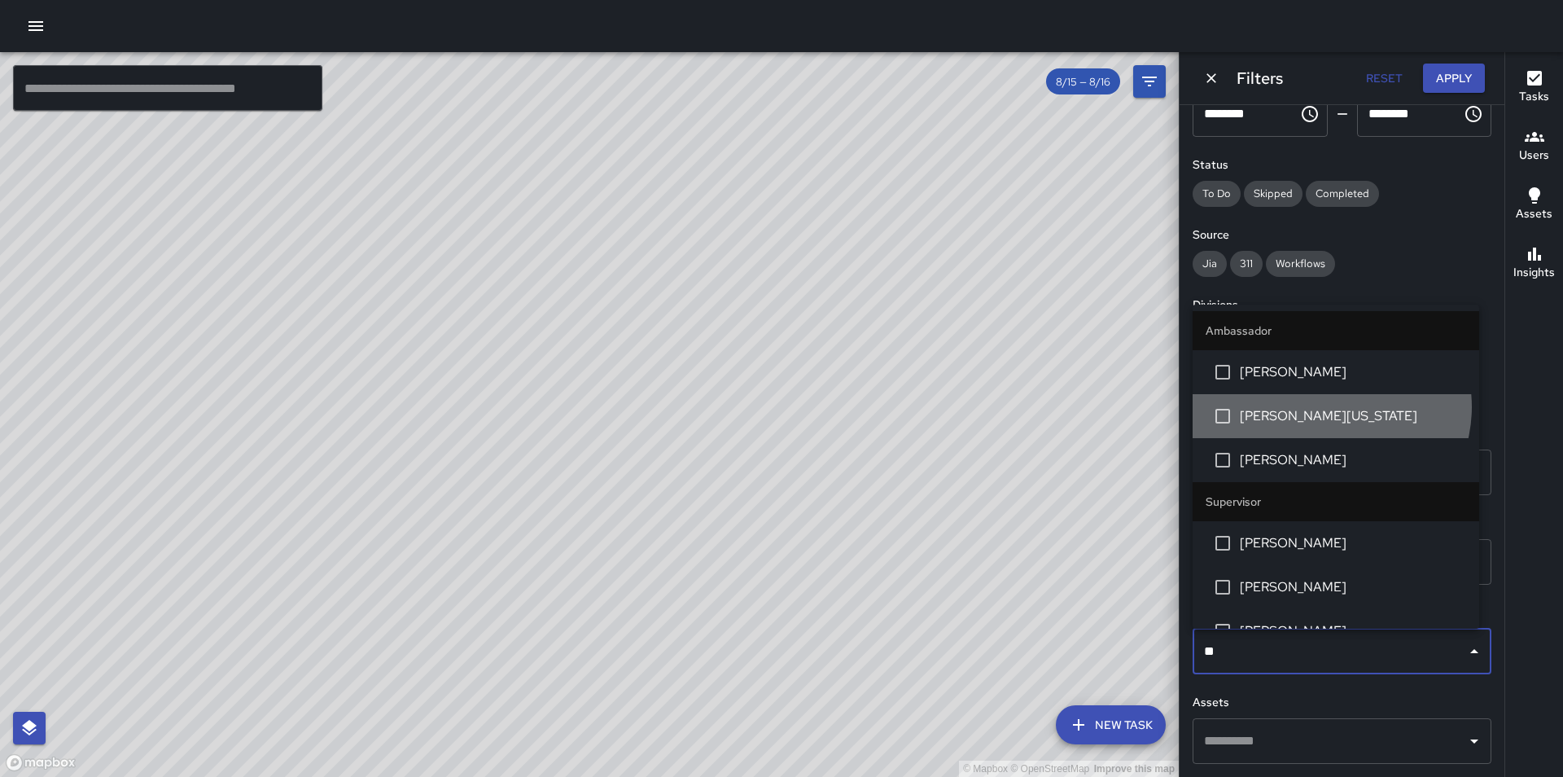
click at [1328, 406] on span "Leonard Washington" at bounding box center [1353, 416] width 226 height 20
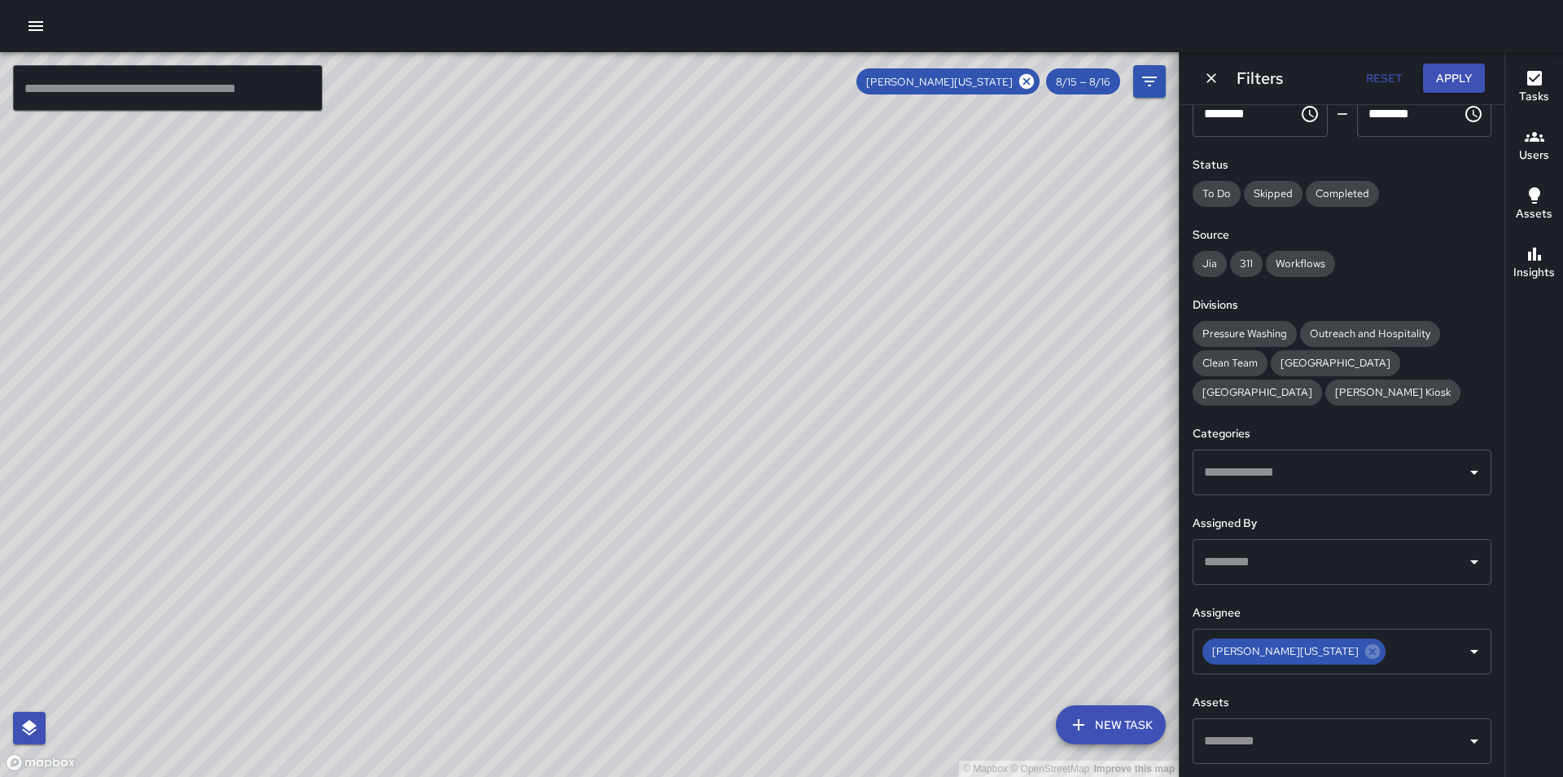
click at [1117, 158] on div "© Mapbox © OpenStreetMap Improve this map" at bounding box center [589, 414] width 1179 height 725
click at [1442, 77] on button "Apply" at bounding box center [1454, 79] width 62 height 30
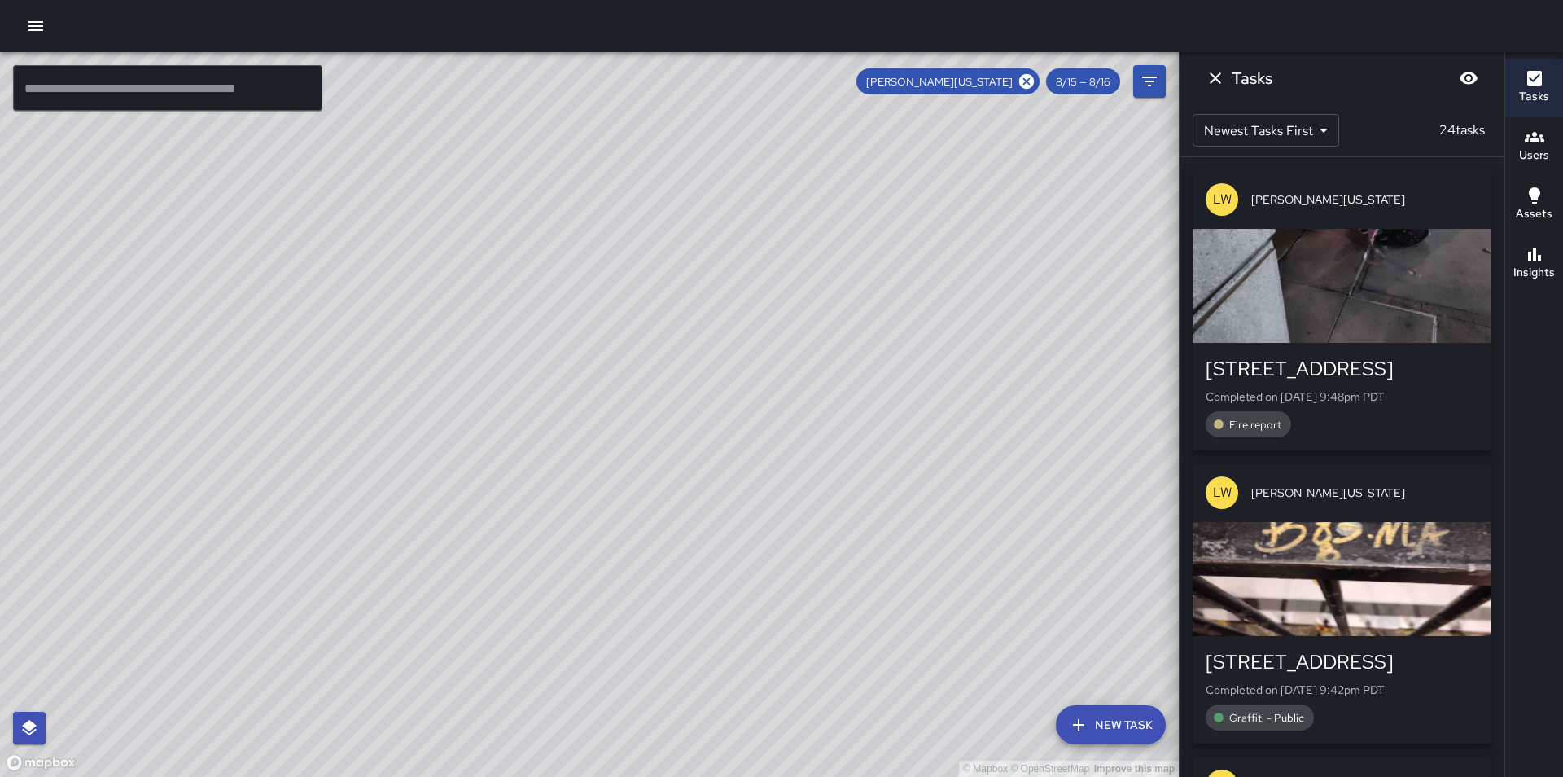
click at [1411, 285] on div "button" at bounding box center [1342, 286] width 299 height 114
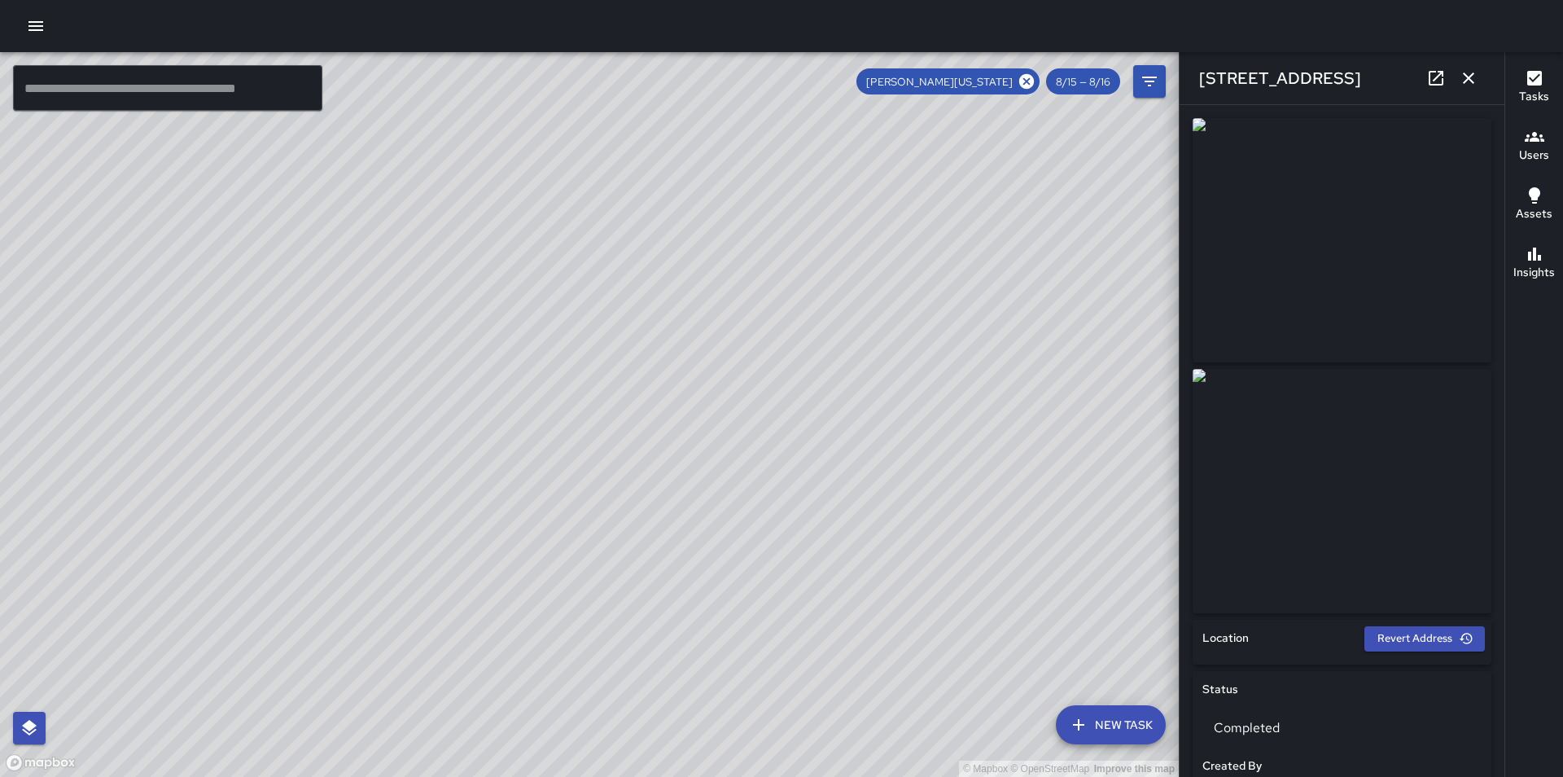
click at [1469, 79] on icon "button" at bounding box center [1468, 77] width 11 height 11
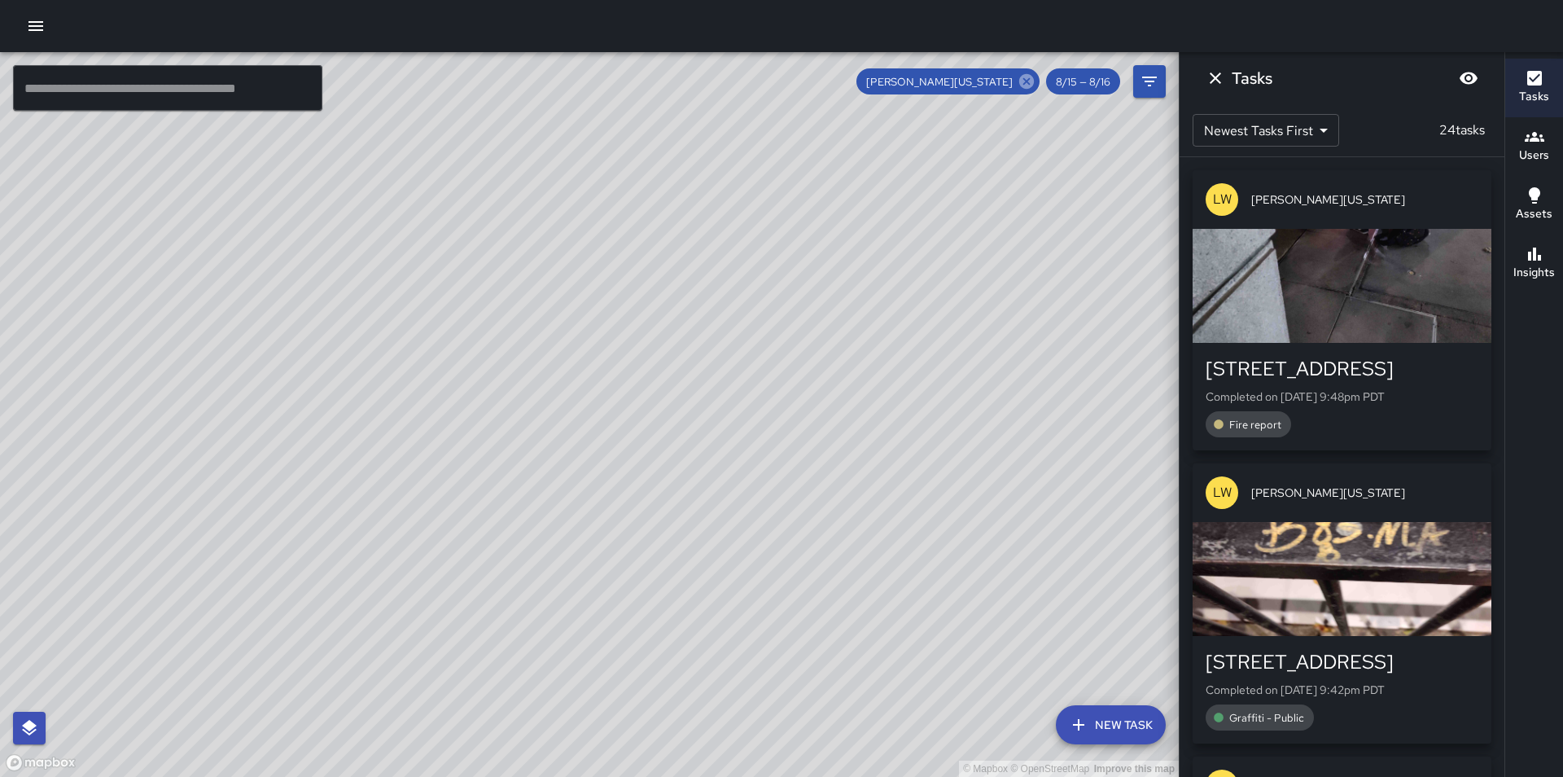
click at [1027, 79] on icon at bounding box center [1026, 81] width 15 height 15
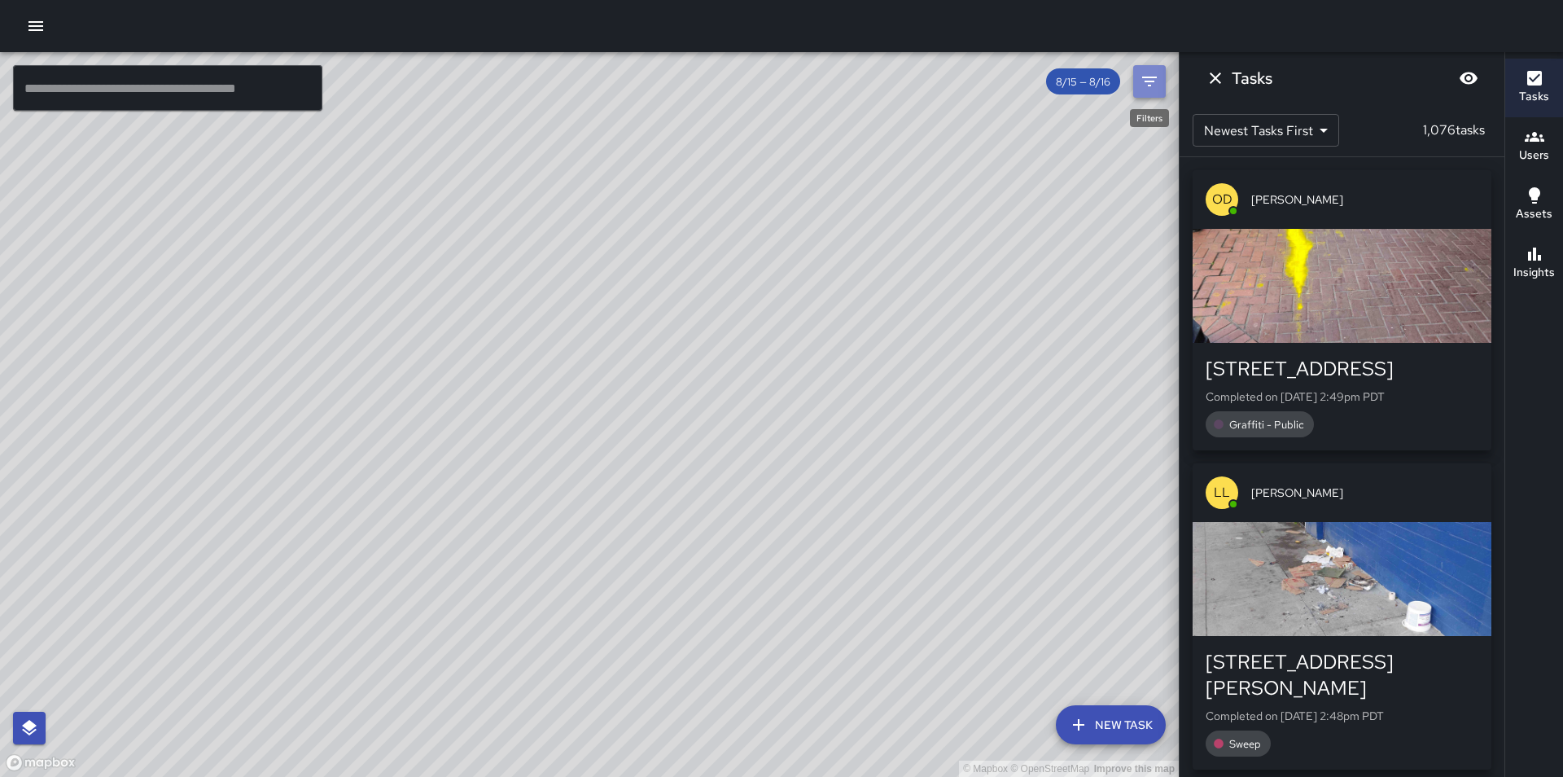
click at [1150, 83] on icon "Filters" at bounding box center [1150, 82] width 20 height 20
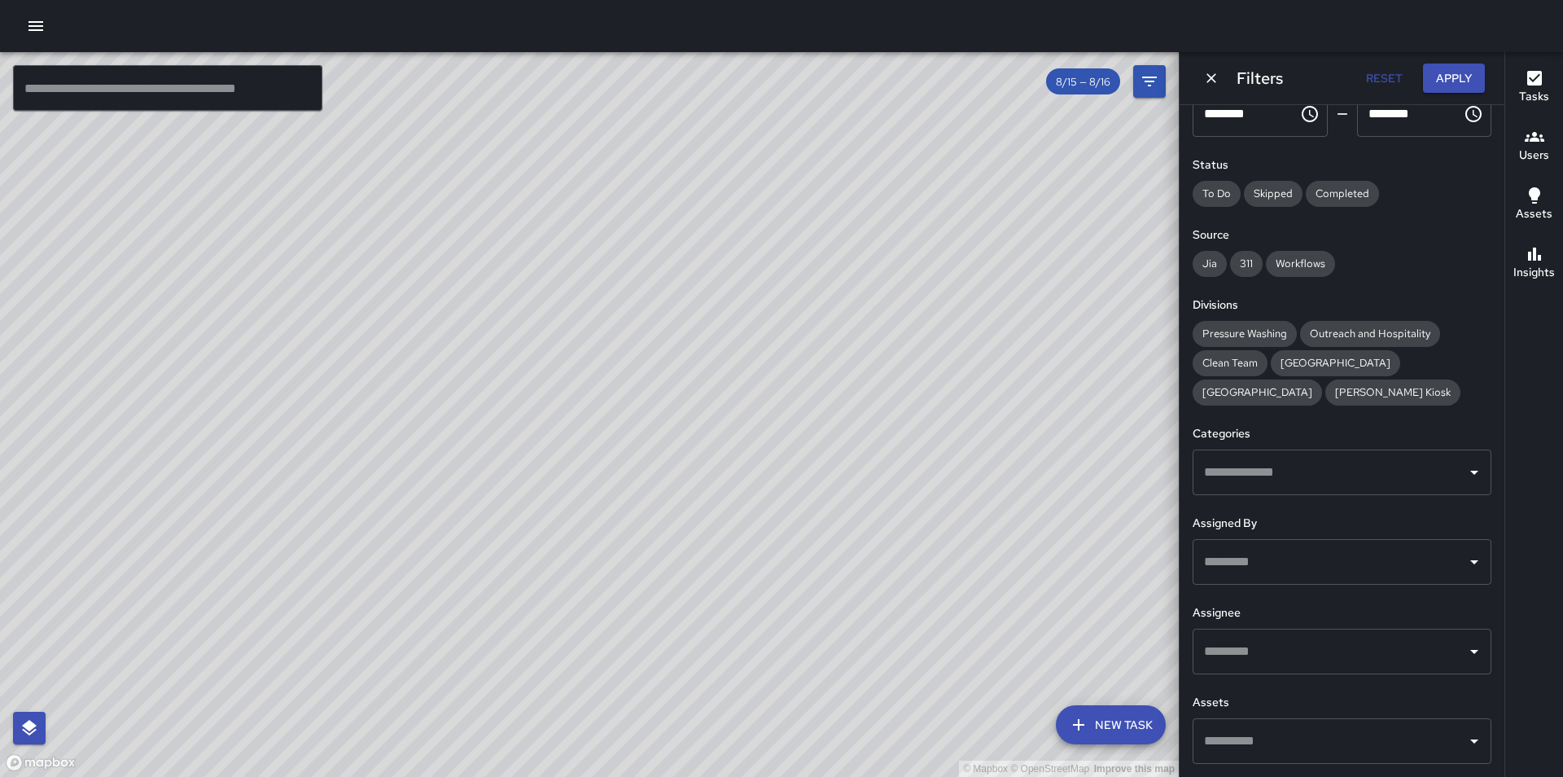
click at [1279, 651] on input "text" at bounding box center [1330, 651] width 260 height 31
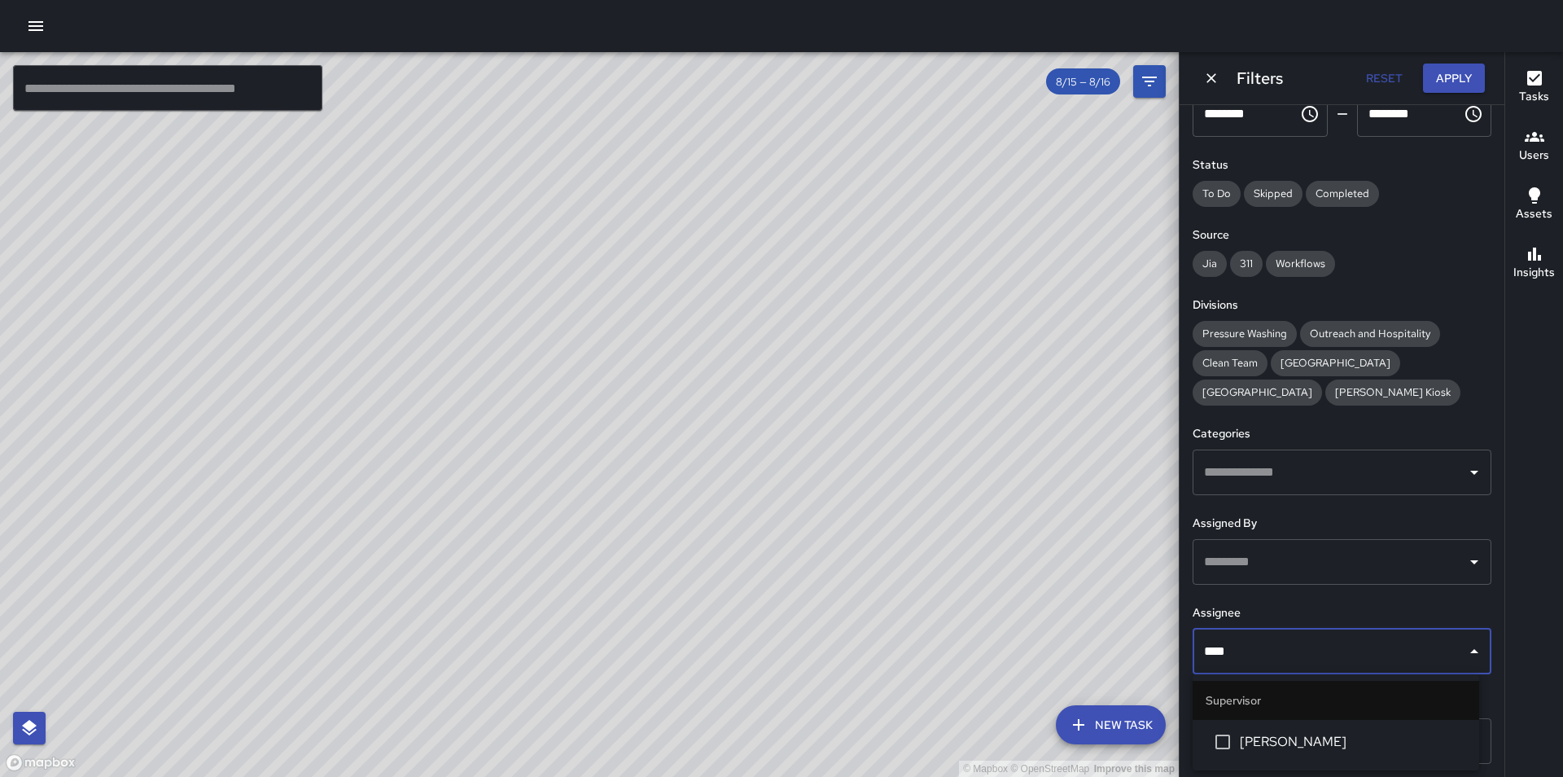
type input "*****"
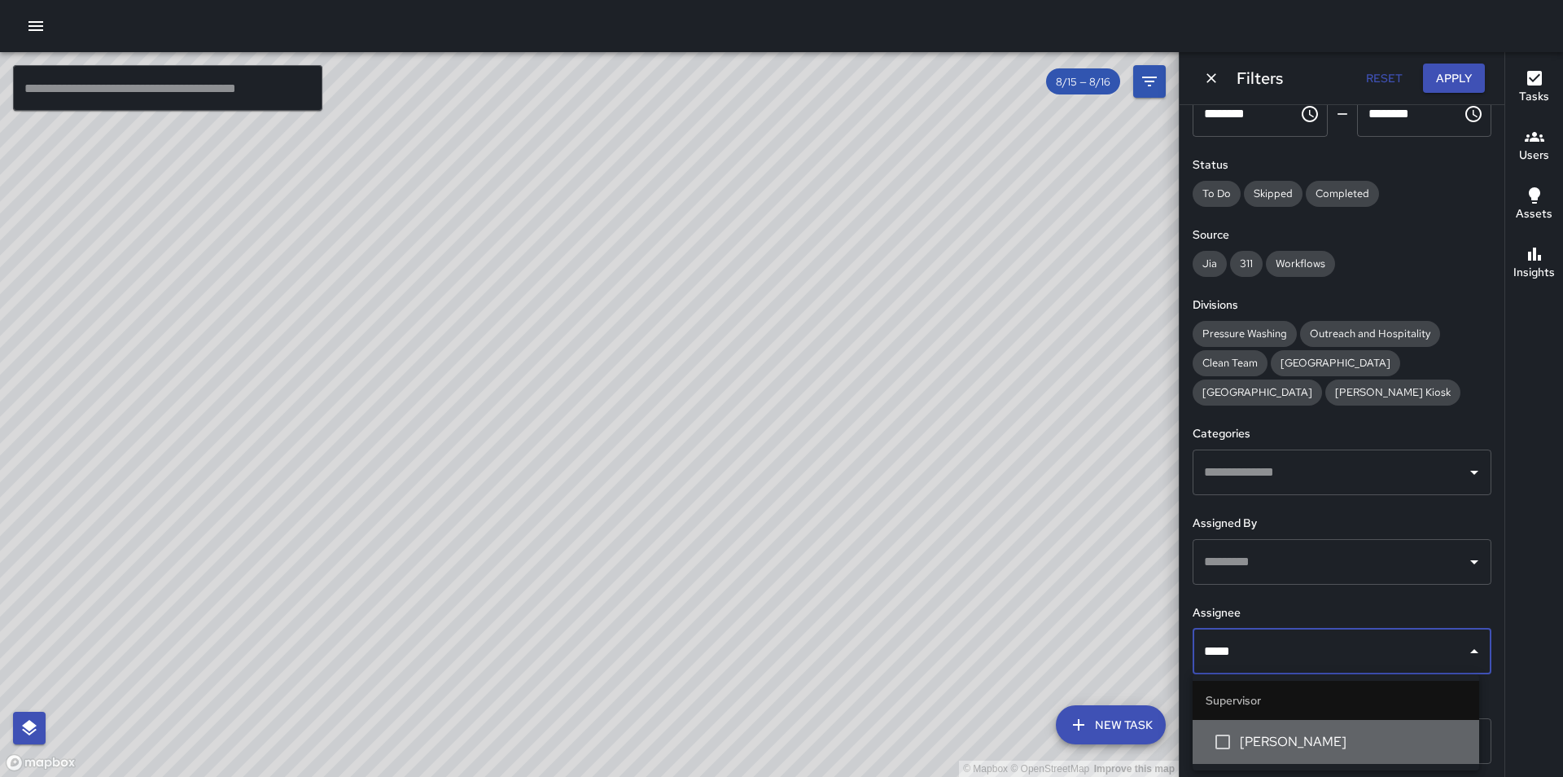
click at [1303, 734] on span "Marcelino Alarcon" at bounding box center [1353, 742] width 226 height 20
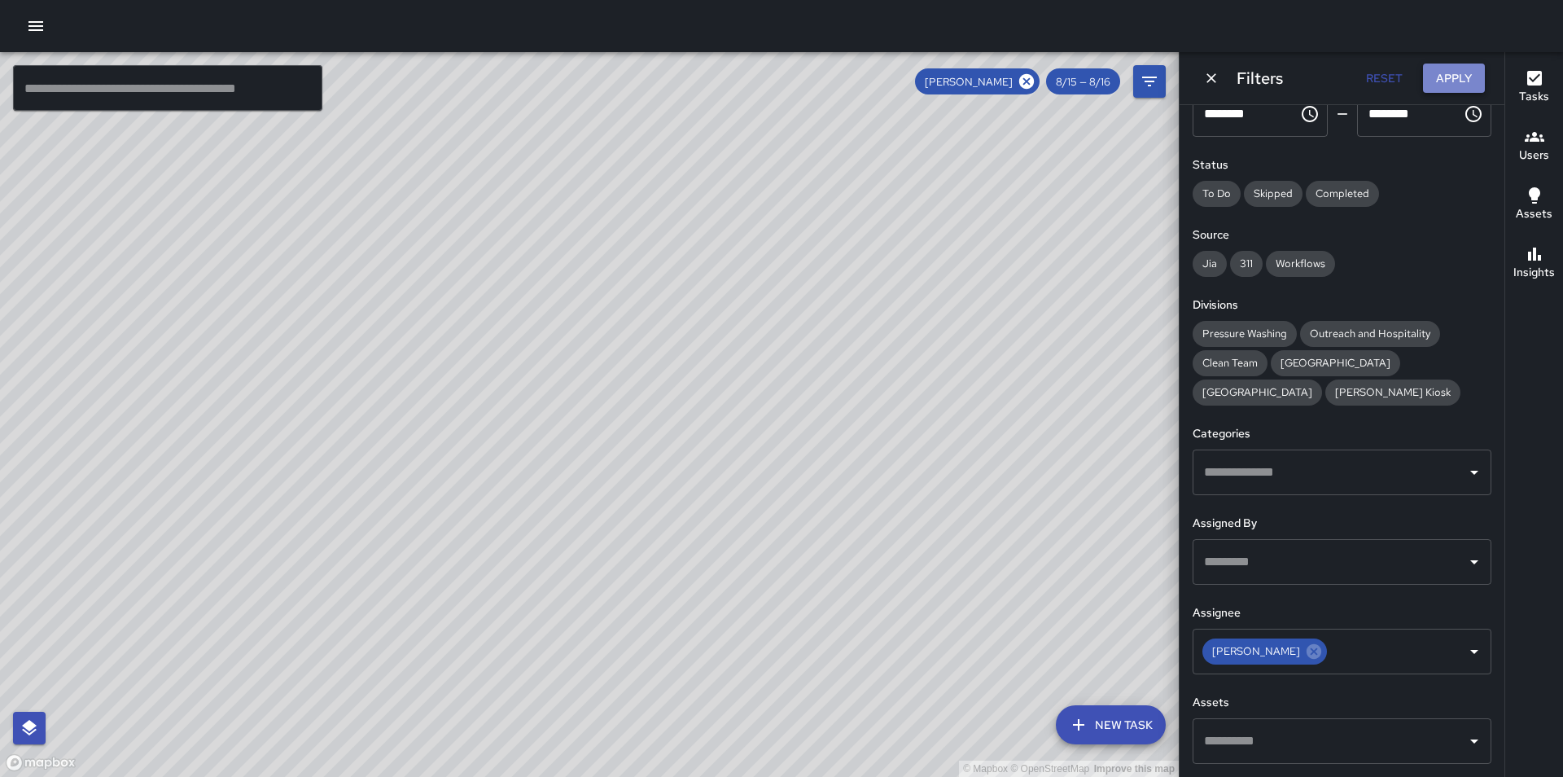
click at [1456, 78] on button "Apply" at bounding box center [1454, 79] width 62 height 30
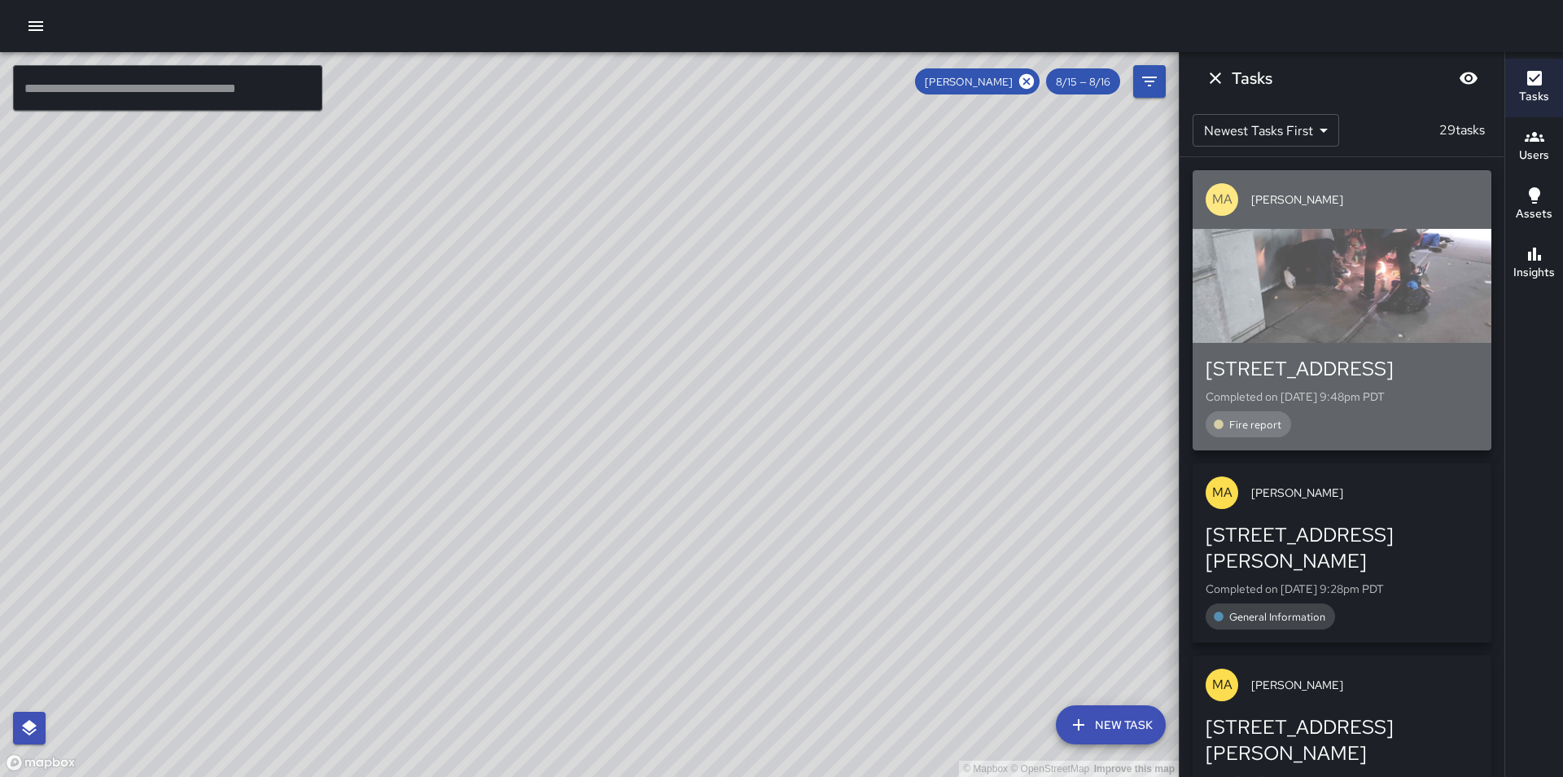
drag, startPoint x: 1426, startPoint y: 440, endPoint x: 1430, endPoint y: 449, distance: 9.8
click at [1430, 449] on div "41 Grove Street Completed on 8/15/2025, 9:48pm PDT Fire report" at bounding box center [1342, 396] width 299 height 107
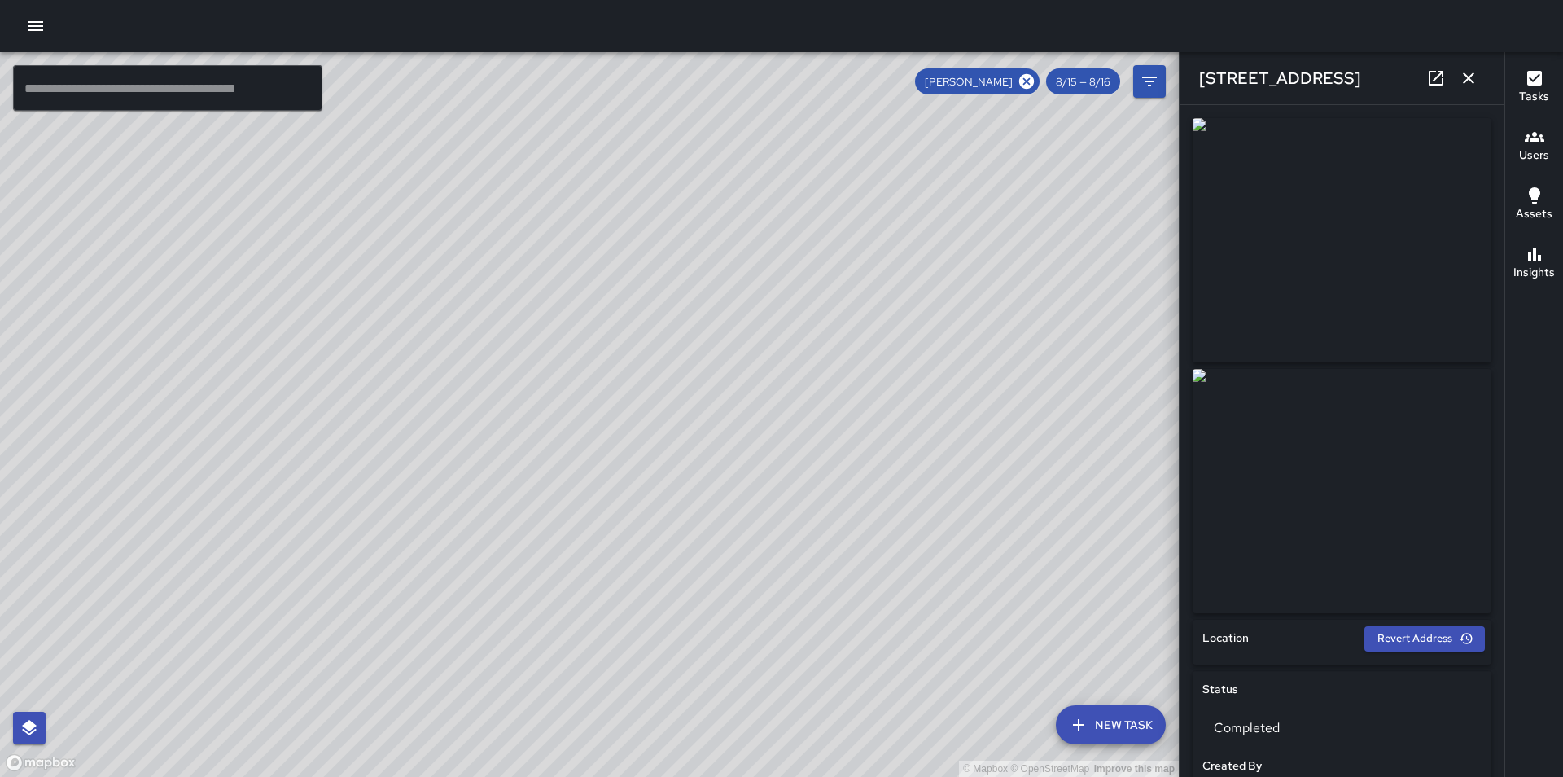
click at [1470, 80] on icon "button" at bounding box center [1468, 77] width 11 height 11
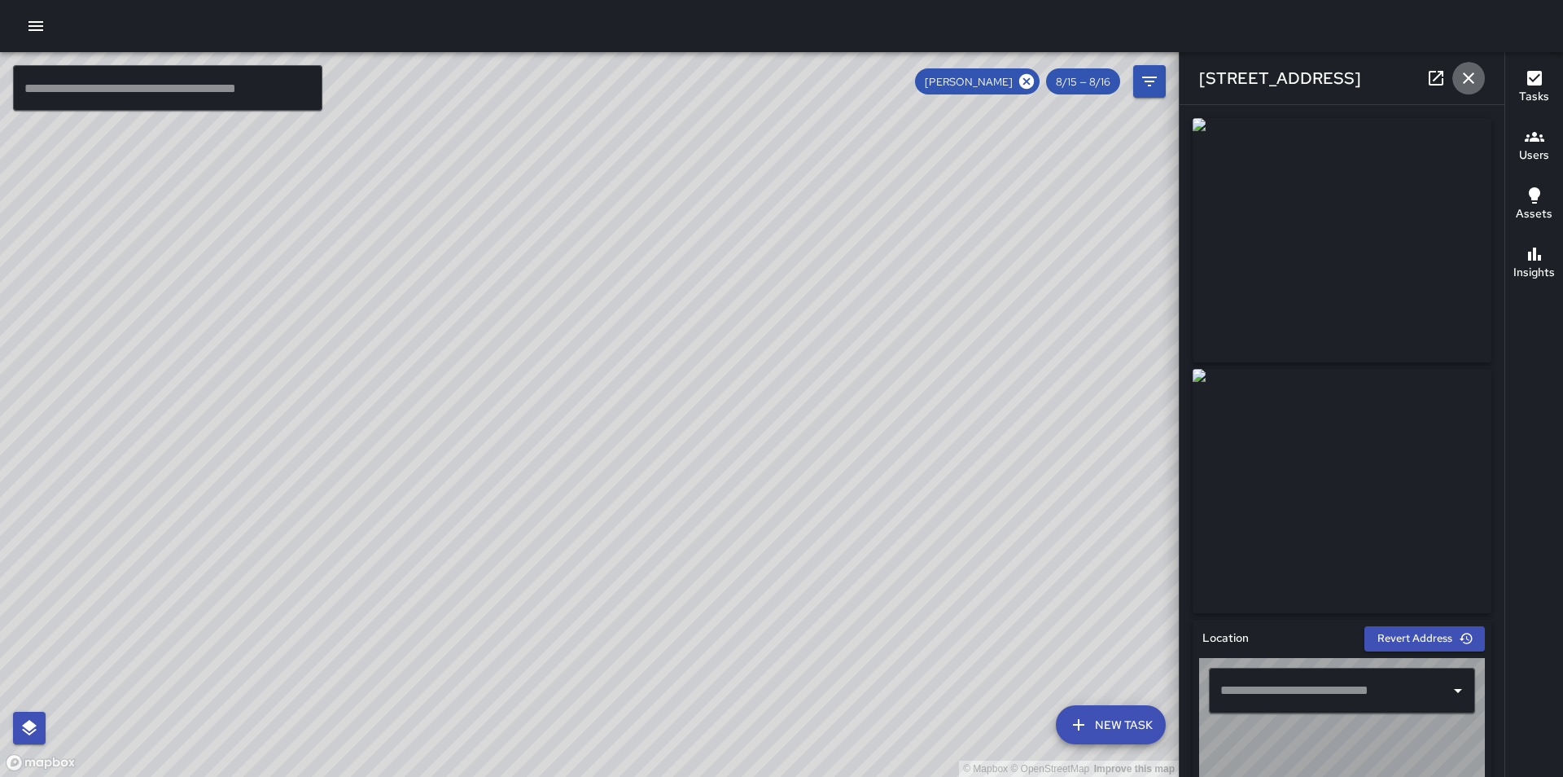
click at [1468, 77] on div "© Mapbox © OpenStreetMap Improve this map ​ New Task Marcelino Alarcon 8/15 — 8…" at bounding box center [781, 414] width 1563 height 725
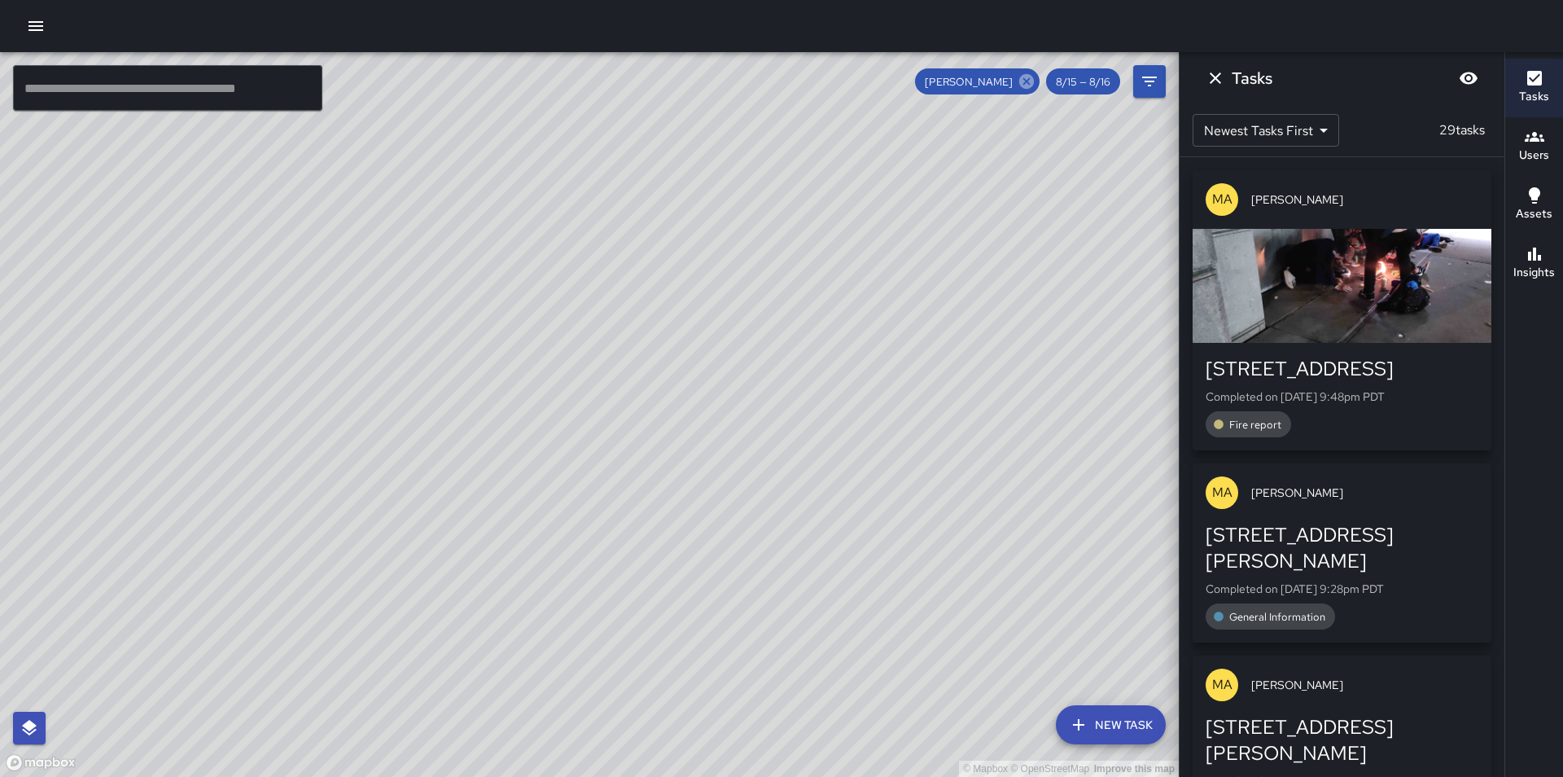
click at [1027, 75] on icon at bounding box center [1026, 81] width 15 height 15
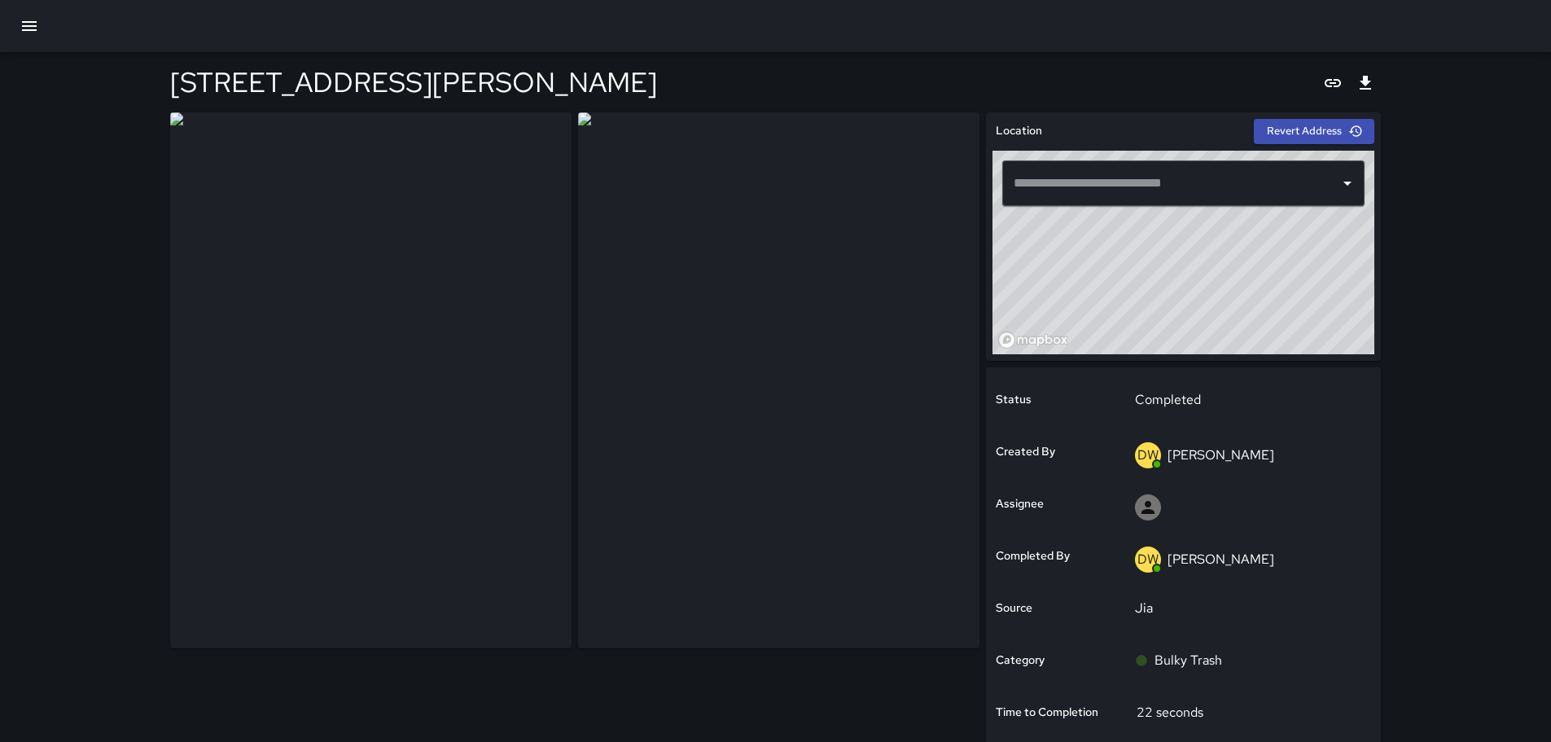
type input "**********"
